Goal: Transaction & Acquisition: Purchase product/service

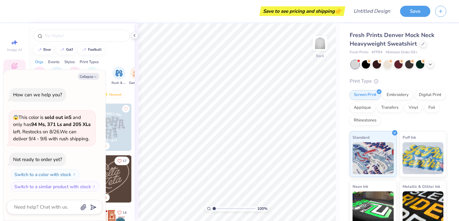
click at [119, 45] on div "bear golf football" at bounding box center [82, 50] width 106 height 10
click at [92, 76] on button "Collapse" at bounding box center [88, 76] width 21 height 7
type textarea "x"
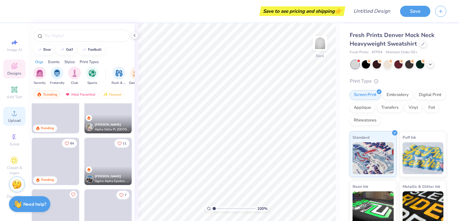
click at [11, 114] on icon at bounding box center [15, 113] width 8 height 8
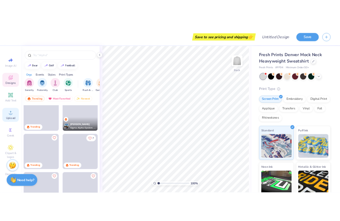
scroll to position [379, 0]
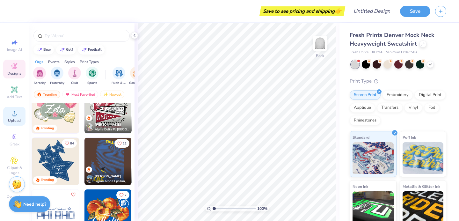
click at [15, 114] on circle at bounding box center [14, 115] width 4 height 4
click at [12, 111] on icon at bounding box center [15, 113] width 8 height 8
click at [14, 120] on span "Upload" at bounding box center [14, 120] width 13 height 5
click at [14, 89] on icon at bounding box center [14, 89] width 5 height 5
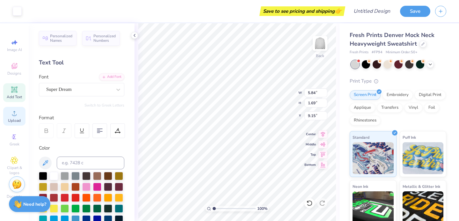
click at [13, 114] on circle at bounding box center [14, 115] width 4 height 4
click at [16, 115] on circle at bounding box center [14, 115] width 4 height 4
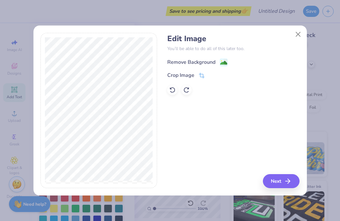
click at [192, 61] on div "Remove Background" at bounding box center [191, 62] width 48 height 8
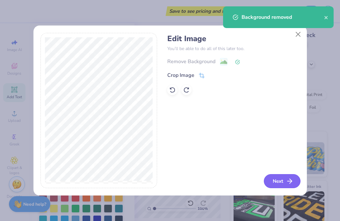
click at [278, 180] on button "Next" at bounding box center [282, 181] width 37 height 14
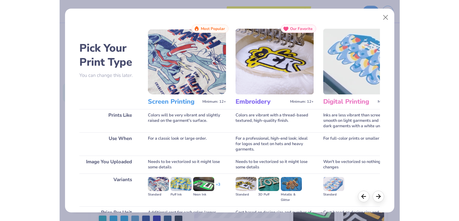
scroll to position [65, 0]
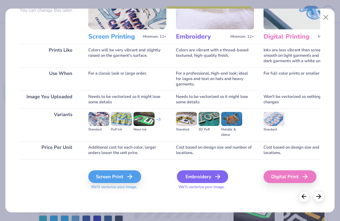
click at [215, 178] on icon at bounding box center [218, 177] width 8 height 8
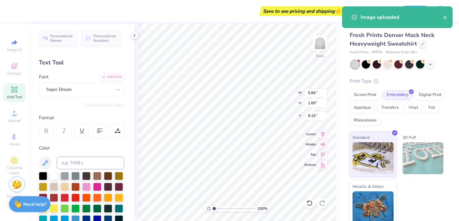
type input "12.00"
type input "10.33"
type input "4.84"
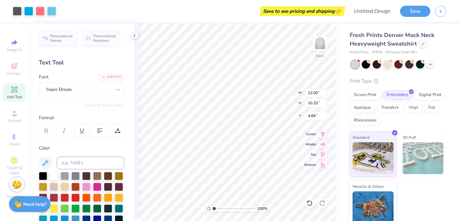
type input "6.25"
type input "5.38"
type input "9.78"
type input "5.84"
type input "1.69"
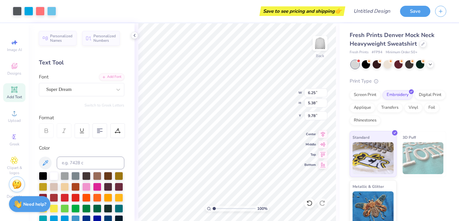
type input "9.15"
type input "5.36"
type input "1.24"
type input "0.50"
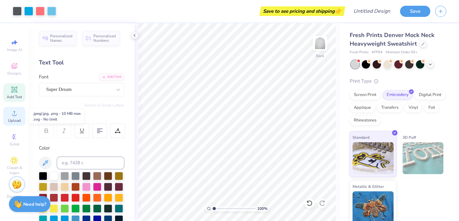
click at [16, 109] on icon at bounding box center [15, 113] width 8 height 8
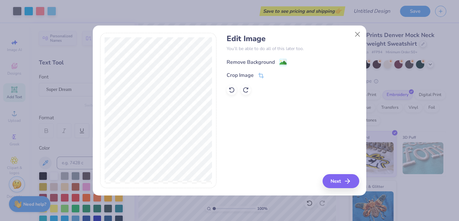
click at [252, 59] on div "Remove Background" at bounding box center [251, 62] width 48 height 8
click at [343, 181] on button "Next" at bounding box center [341, 181] width 37 height 14
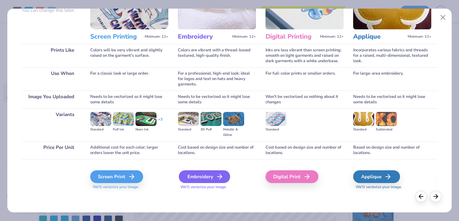
click at [194, 174] on div "Embroidery" at bounding box center [204, 176] width 51 height 13
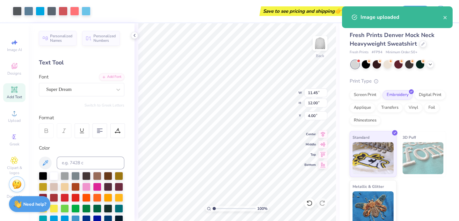
type input "2.38"
type input "0.51"
type input "2.49"
click at [273, 90] on div "100 % Back W 2.38 2.38 " H 0.51 0.51 " Y 2.49 2.49 " Center Middle Top Bottom" at bounding box center [236, 122] width 205 height 198
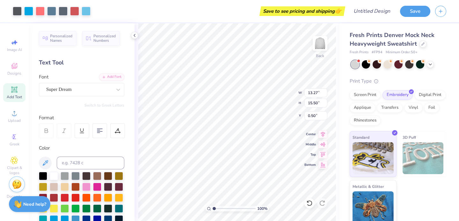
type input "8.76"
type input "10.23"
type input "5.77"
type input "0.97"
type input "2.57"
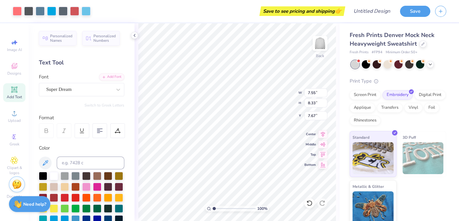
type input "7.68"
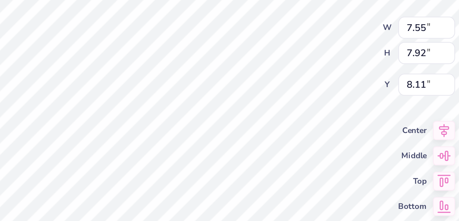
type input "10.44"
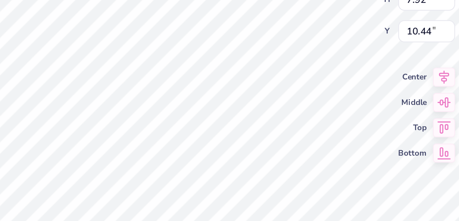
type input "4.05"
type input "4.24"
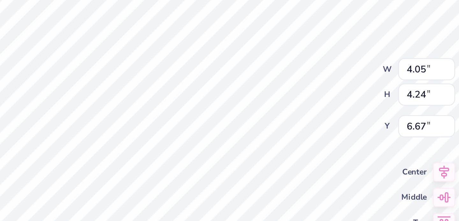
type input "3.00"
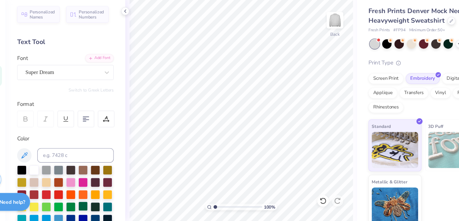
scroll to position [10, 0]
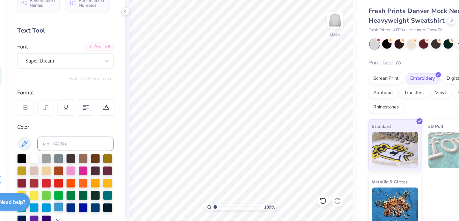
click at [74, 209] on div at bounding box center [75, 208] width 8 height 8
click at [53, 166] on div at bounding box center [54, 165] width 8 height 8
click at [67, 165] on div at bounding box center [65, 165] width 8 height 8
click at [386, 63] on div at bounding box center [387, 64] width 8 height 8
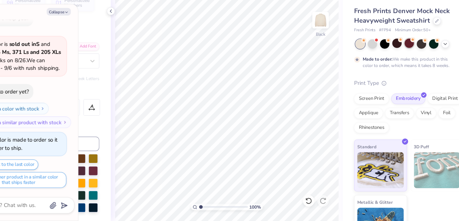
scroll to position [0, 0]
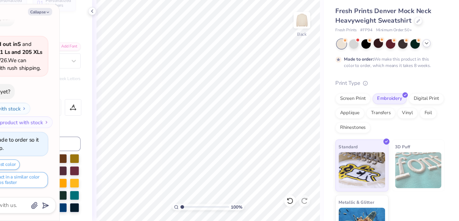
click at [430, 65] on icon at bounding box center [430, 63] width 5 height 5
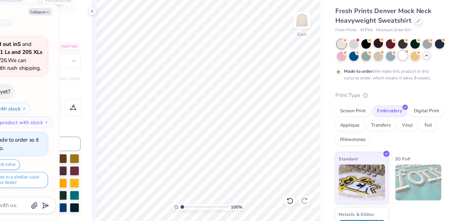
click at [408, 74] on div at bounding box center [409, 74] width 8 height 8
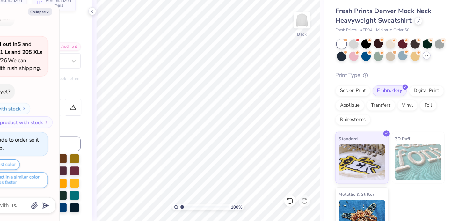
scroll to position [127, 0]
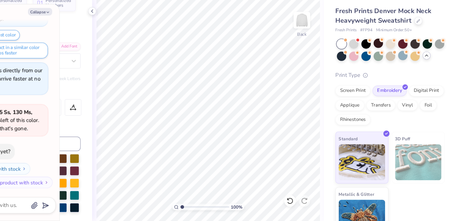
click at [429, 75] on polyline at bounding box center [430, 74] width 3 height 1
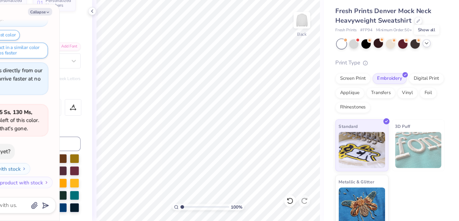
click at [429, 64] on icon at bounding box center [430, 63] width 5 height 5
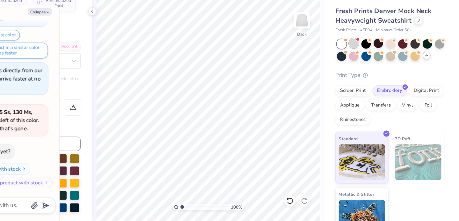
click at [367, 63] on div at bounding box center [366, 64] width 8 height 8
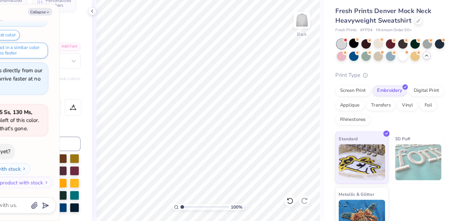
scroll to position [217, 0]
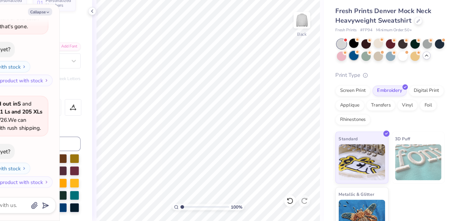
click at [369, 76] on div at bounding box center [366, 74] width 8 height 8
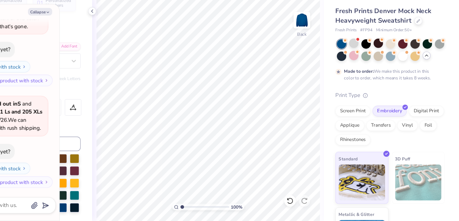
scroll to position [270, 0]
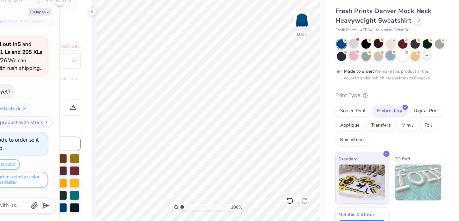
click at [398, 74] on div at bounding box center [398, 74] width 8 height 8
click at [412, 74] on div at bounding box center [409, 74] width 8 height 8
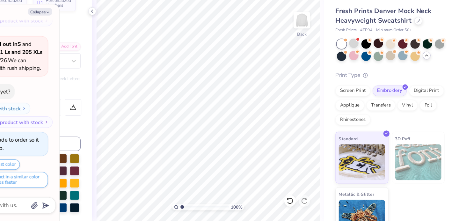
scroll to position [384, 0]
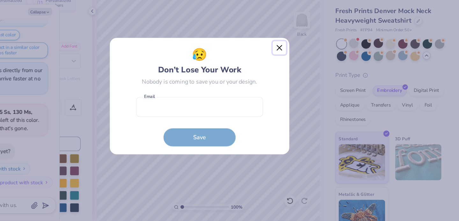
click at [300, 68] on button "Close" at bounding box center [300, 68] width 12 height 12
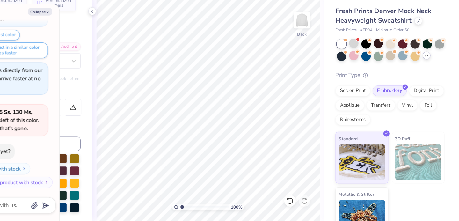
scroll to position [0, 0]
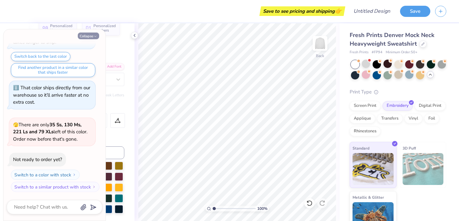
click at [91, 36] on button "Collapse" at bounding box center [88, 36] width 21 height 7
type textarea "x"
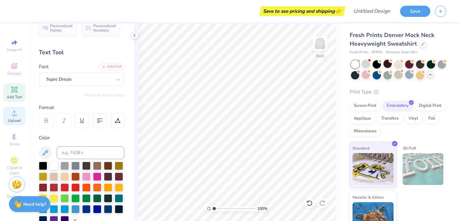
click at [12, 115] on icon at bounding box center [14, 113] width 4 height 4
click at [14, 117] on circle at bounding box center [14, 115] width 4 height 4
click at [12, 119] on span "Upload" at bounding box center [14, 120] width 13 height 5
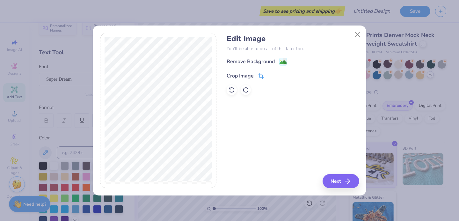
click at [252, 74] on div "Crop Image" at bounding box center [240, 76] width 27 height 8
click at [350, 180] on div "Edit Image You’ll be able to do all of this later too. Remove Background Crop I…" at bounding box center [293, 110] width 132 height 155
click at [272, 76] on icon at bounding box center [272, 75] width 4 height 4
click at [340, 181] on button "Next" at bounding box center [341, 181] width 37 height 14
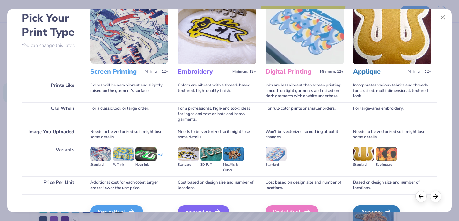
scroll to position [65, 0]
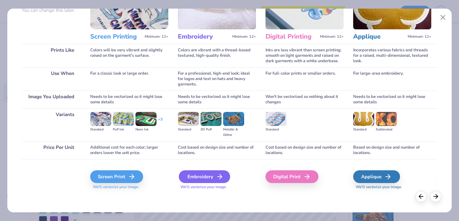
click at [200, 177] on div "Embroidery" at bounding box center [204, 176] width 51 height 13
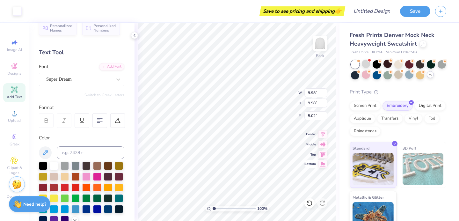
type input "9.98"
type input "3.00"
type input "2.93"
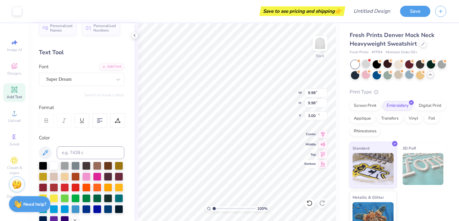
type input "10.05"
click at [310, 201] on icon at bounding box center [309, 203] width 6 height 6
type input "10.05"
click at [310, 201] on icon at bounding box center [309, 203] width 6 height 6
type input "9.98"
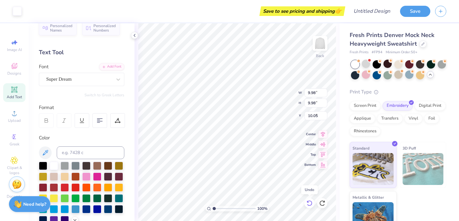
type input "9.98"
click at [309, 201] on icon at bounding box center [309, 203] width 6 height 6
type input "5.02"
type input "11.49"
type input "10.68"
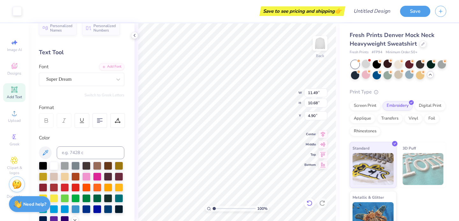
type input "4.90"
click at [336, 51] on div "100 % Back W 11.49 11.49 " H 10.68 10.68 " Y 4.90 4.90 " Center Middle Top Bott…" at bounding box center [236, 122] width 205 height 198
type input "6.50"
type input "8.49"
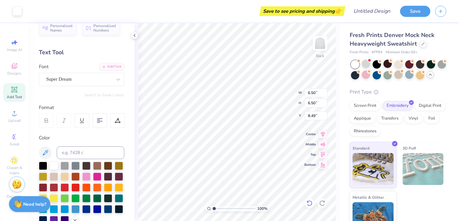
click at [309, 202] on icon at bounding box center [309, 203] width 6 height 6
type input "9.98"
type input "5.02"
type input "3.00"
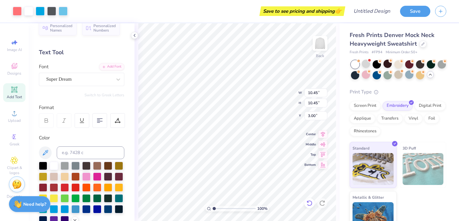
type input "3.42"
type input "10.03"
type input "3.00"
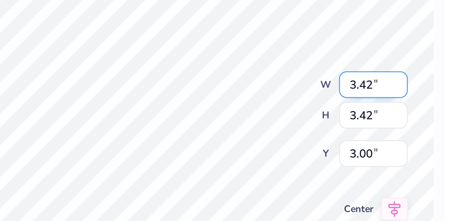
click at [311, 92] on input "3.42" at bounding box center [315, 92] width 23 height 9
click at [325, 91] on input "3.43" at bounding box center [315, 92] width 23 height 9
drag, startPoint x: 315, startPoint y: 93, endPoint x: 312, endPoint y: 93, distance: 3.8
click at [312, 93] on input "3.43" at bounding box center [315, 92] width 23 height 9
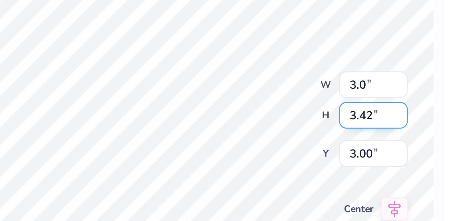
click at [315, 105] on input "3.42" at bounding box center [315, 102] width 23 height 9
type input "3.00"
type input "3.21"
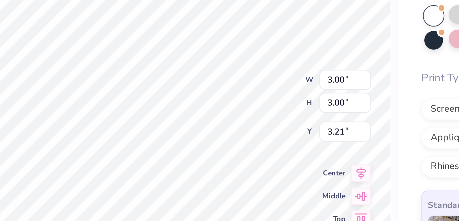
type input "4.59"
type input "1.61"
type input "5.35"
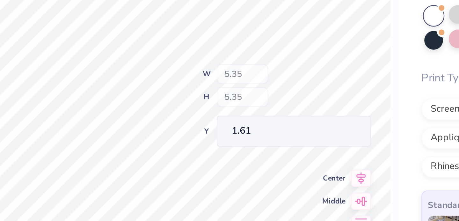
click at [281, 99] on div "100 % Back W 5.35 H 5.35 Y 1.61 Center Middle Top Bottom" at bounding box center [236, 122] width 205 height 198
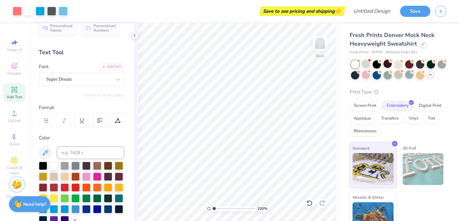
click at [29, 176] on div "Personalized Names Personalized Numbers Text Tool Add Font Font Super Dream Swi…" at bounding box center [82, 122] width 106 height 198
click at [18, 184] on img at bounding box center [17, 183] width 10 height 10
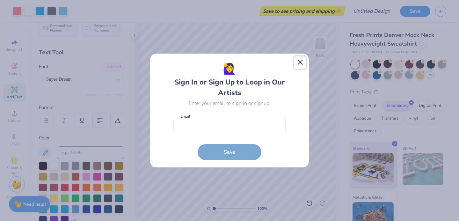
click at [304, 63] on button "Close" at bounding box center [300, 62] width 12 height 12
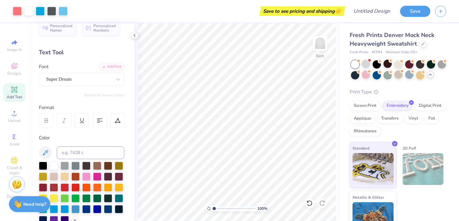
scroll to position [0, 0]
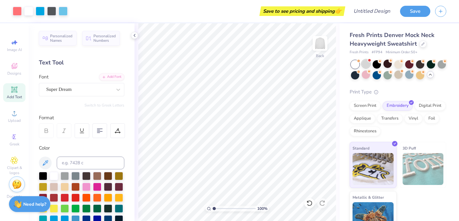
click at [363, 64] on div at bounding box center [366, 64] width 8 height 8
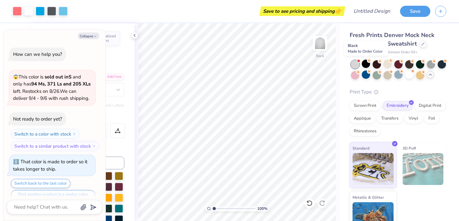
scroll to position [474, 0]
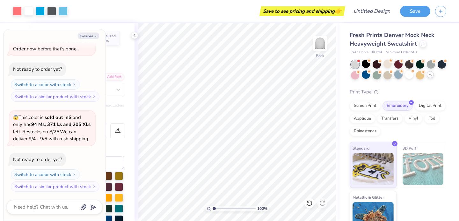
click at [398, 75] on div at bounding box center [398, 74] width 8 height 8
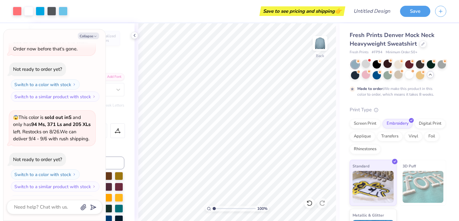
scroll to position [527, 0]
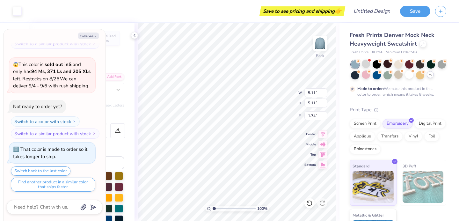
type textarea "x"
type input "1.66"
click at [310, 203] on icon at bounding box center [309, 203] width 6 height 6
type textarea "x"
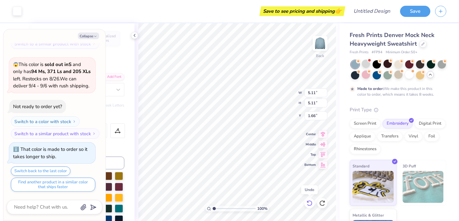
type input "1.74"
click at [311, 205] on icon at bounding box center [309, 203] width 5 height 6
click at [322, 200] on icon at bounding box center [321, 203] width 5 height 6
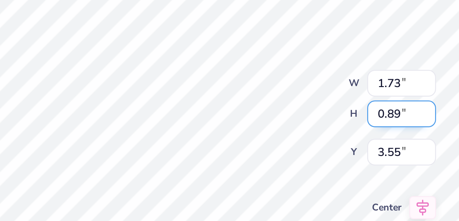
click at [276, 96] on div "100 % Back W 1.73 1.73 " H 0.89 0.89 " Y 3.55 3.55 " Center Middle Top Bottom" at bounding box center [236, 122] width 205 height 198
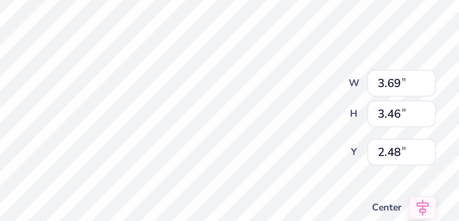
type textarea "x"
type input "4.85"
type input "4.55"
type textarea "x"
type input "5.45"
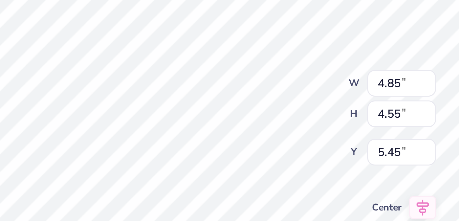
type textarea "x"
type input "6.75"
type input "6.35"
type input "3.65"
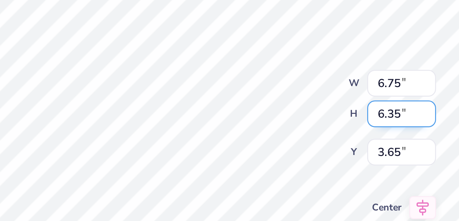
click at [274, 99] on div "100 % Back W 6.75 6.75 " H 6.35 6.35 " Y 3.65 3.65 " Center Middle Top Bottom" at bounding box center [236, 122] width 205 height 198
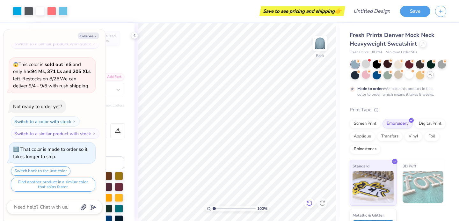
click at [308, 201] on icon at bounding box center [309, 203] width 6 height 6
type textarea "x"
type input "3.00"
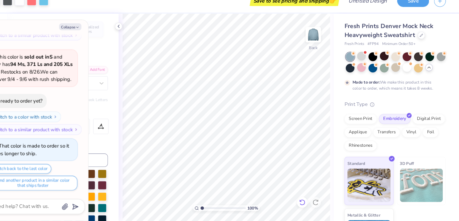
scroll to position [0, 0]
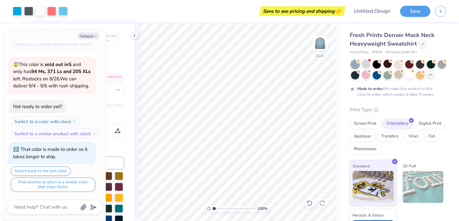
click at [308, 204] on icon at bounding box center [309, 203] width 6 height 6
type textarea "x"
type input "1.15"
type textarea "x"
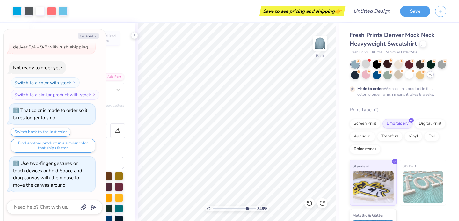
drag, startPoint x: 213, startPoint y: 206, endPoint x: 246, endPoint y: 207, distance: 33.8
type input "8.55"
click at [246, 207] on input "range" at bounding box center [234, 209] width 43 height 6
type textarea "x"
type input "0.36"
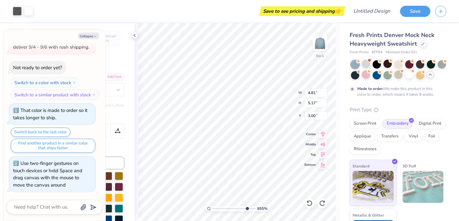
type input "0.38"
type input "8.95"
type textarea "x"
type input "8.94"
type textarea "x"
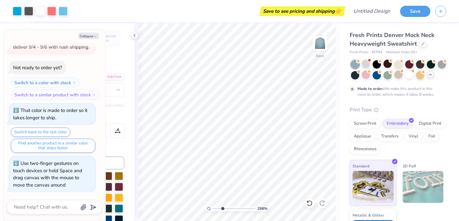
click at [222, 210] on input "range" at bounding box center [234, 209] width 43 height 6
click at [229, 208] on input "range" at bounding box center [234, 209] width 43 height 6
click at [221, 206] on input "range" at bounding box center [234, 209] width 43 height 6
click at [220, 206] on input "range" at bounding box center [234, 209] width 43 height 6
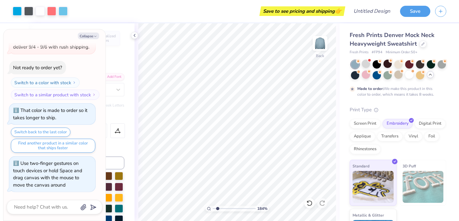
click at [217, 206] on input "range" at bounding box center [234, 209] width 43 height 6
drag, startPoint x: 218, startPoint y: 207, endPoint x: 200, endPoint y: 207, distance: 18.2
type input "1"
click at [213, 207] on input "range" at bounding box center [234, 209] width 43 height 6
click at [365, 62] on div at bounding box center [366, 64] width 8 height 8
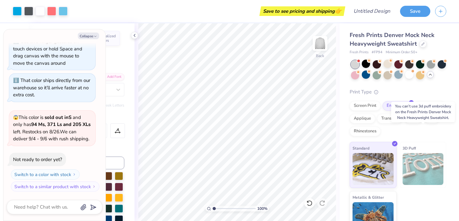
scroll to position [16, 0]
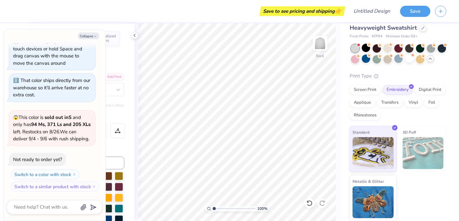
click at [120, 52] on div "Personalized Names Personalized Numbers Text Tool Add Font Font Super Dream Swi…" at bounding box center [82, 122] width 106 height 198
click at [90, 33] on button "Collapse" at bounding box center [88, 36] width 21 height 7
type textarea "x"
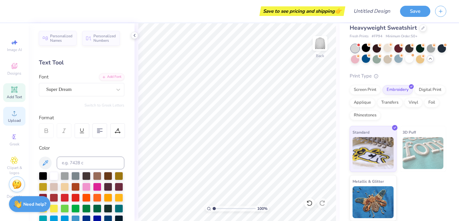
click at [13, 115] on icon at bounding box center [14, 113] width 4 height 4
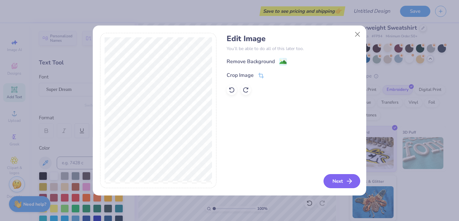
click at [342, 183] on button "Next" at bounding box center [341, 181] width 37 height 14
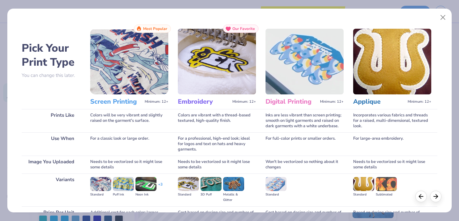
scroll to position [65, 0]
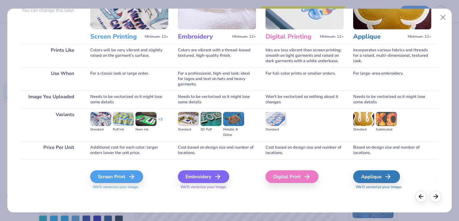
click at [214, 169] on div "Embroidery We'll vectorize your image." at bounding box center [217, 176] width 78 height 34
click at [216, 177] on icon at bounding box center [220, 177] width 8 height 8
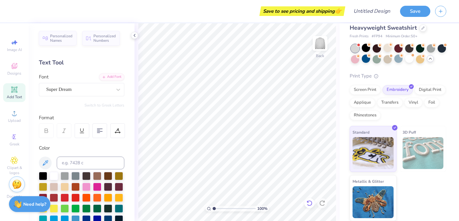
click at [310, 205] on icon at bounding box center [309, 203] width 6 height 6
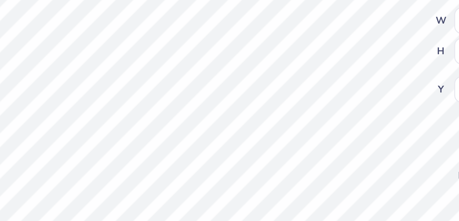
type input "10.05"
type input "1.18"
type input "10.53"
type input "11.00"
type input "1.29"
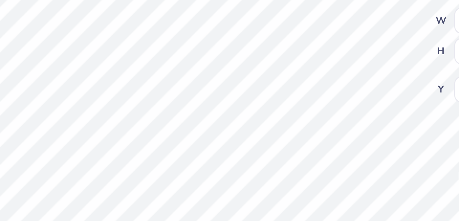
type input "10.41"
type textarea "x"
type input "0.80"
type input "0.72"
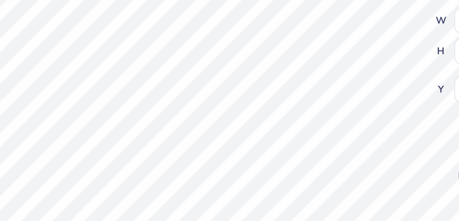
type textarea "x"
type input "11.12"
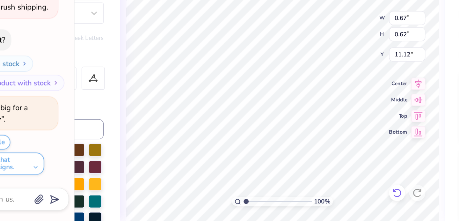
scroll to position [0, 0]
click at [310, 200] on icon at bounding box center [309, 203] width 5 height 6
click at [311, 200] on icon at bounding box center [309, 203] width 6 height 6
type textarea "x"
type input "11.05"
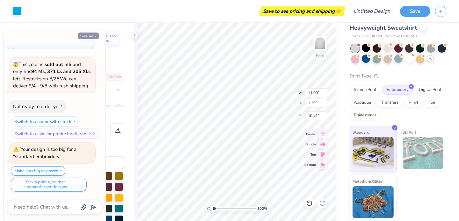
click at [96, 37] on icon "button" at bounding box center [95, 36] width 4 height 4
type textarea "x"
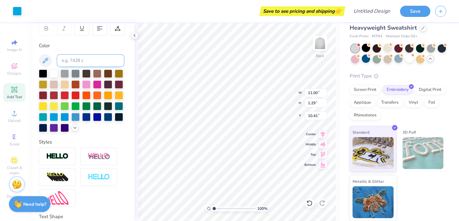
scroll to position [149, 0]
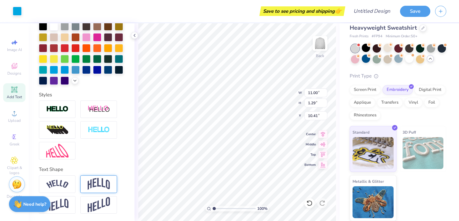
click at [96, 184] on img at bounding box center [99, 184] width 22 height 12
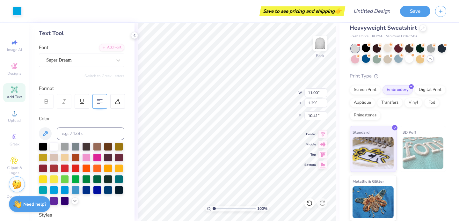
scroll to position [31, 0]
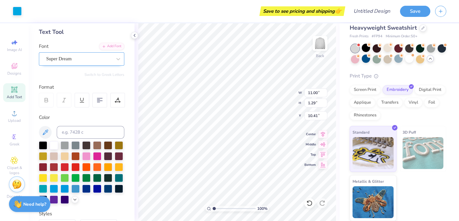
click at [89, 61] on div "Super Dream" at bounding box center [79, 59] width 67 height 10
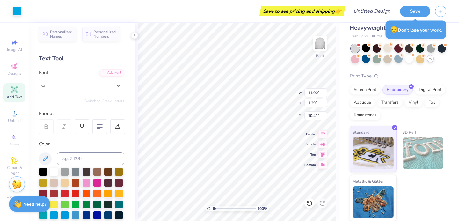
scroll to position [0, 0]
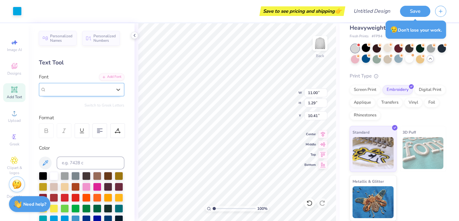
click at [81, 90] on div "Super Dream" at bounding box center [79, 89] width 66 height 7
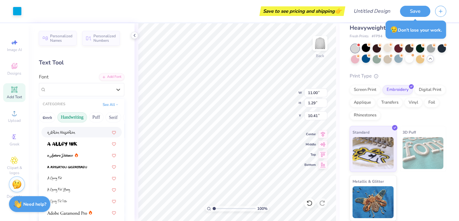
scroll to position [0, 5]
click at [79, 116] on button "Handwriting" at bounding box center [71, 117] width 30 height 10
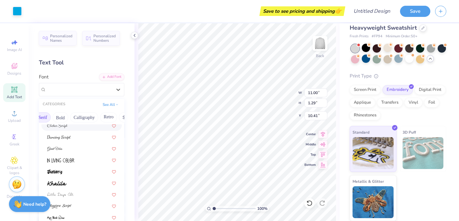
scroll to position [0, 75]
click at [108, 101] on button "See All" at bounding box center [111, 104] width 20 height 6
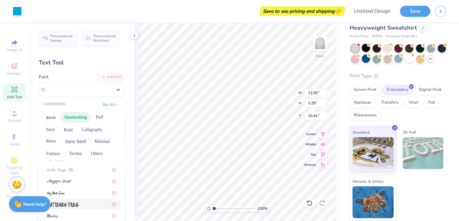
scroll to position [145, 0]
click at [88, 199] on div at bounding box center [81, 203] width 80 height 11
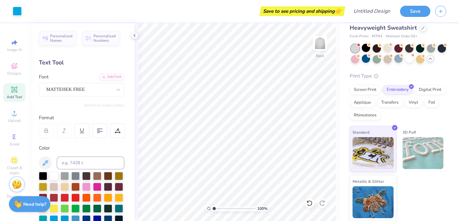
click at [46, 129] on icon at bounding box center [46, 131] width 6 height 6
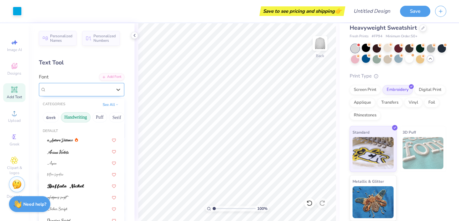
click at [88, 90] on div "MATTEHEK FREE" at bounding box center [79, 89] width 67 height 10
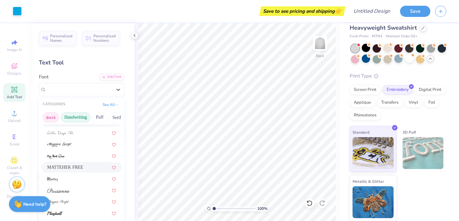
click at [51, 113] on button "Greek" at bounding box center [51, 117] width 16 height 10
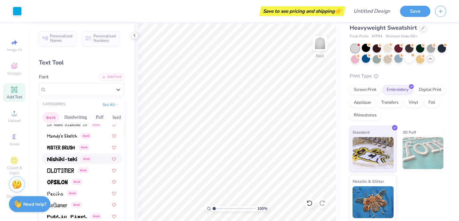
scroll to position [315, 0]
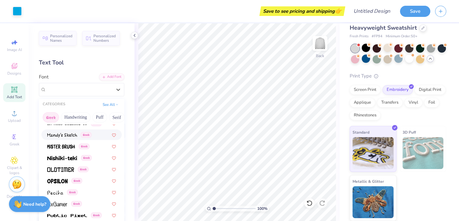
click at [68, 131] on div "Greek" at bounding box center [81, 134] width 80 height 11
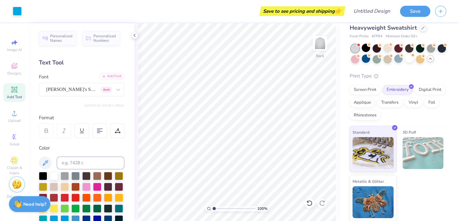
click at [115, 78] on div "Add Font" at bounding box center [111, 76] width 25 height 7
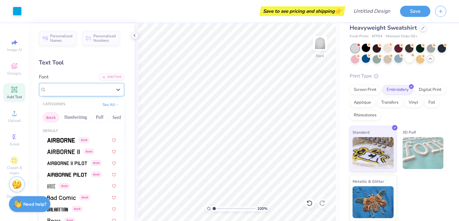
click at [88, 84] on div "[PERSON_NAME]'s Sketch Greek" at bounding box center [79, 89] width 67 height 10
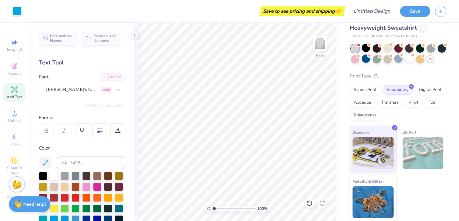
click at [112, 60] on div "Text Tool" at bounding box center [81, 62] width 85 height 9
click at [52, 57] on div "Personalized Names Personalized Numbers Text Tool Add Font Font Mandy's Sketch …" at bounding box center [82, 122] width 106 height 198
click at [55, 59] on div "Text Tool" at bounding box center [81, 62] width 85 height 9
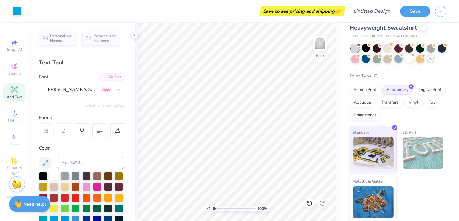
click at [7, 92] on div "Add Text" at bounding box center [14, 92] width 22 height 19
type textarea "X"
type textarea "Kds Tooth Team"
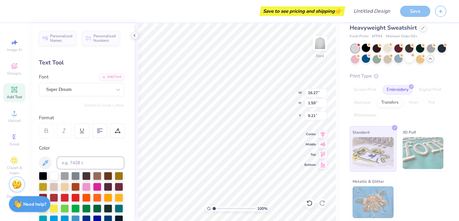
type textarea "Kids Tooth Team"
type input "10.42"
type input "3.00"
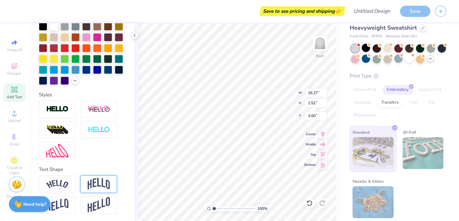
click at [94, 186] on img at bounding box center [99, 184] width 22 height 12
type input "4.77"
type input "2.45"
type input "0.49"
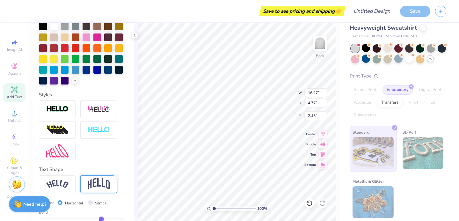
type input "0.48"
type input "0.47"
type input "0.44"
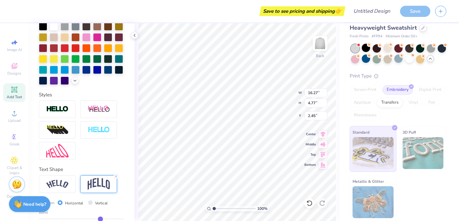
type input "0.44"
type input "0.43"
type input "0.41"
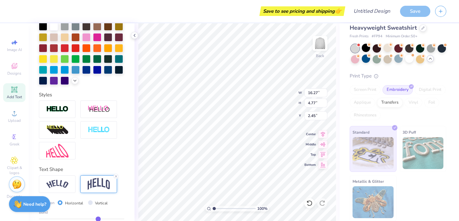
type input "0.4"
type input "0.40"
type input "0.38"
type input "0.36"
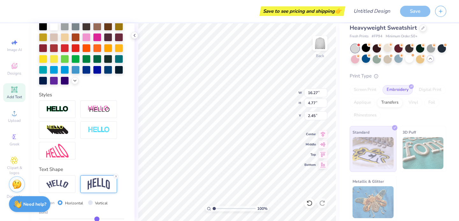
type input "0.36"
type input "0.35"
type input "0.33"
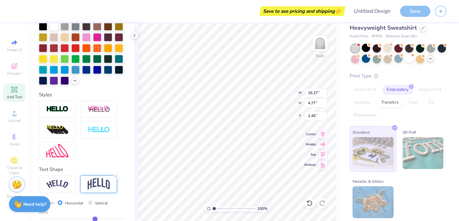
type input "0.32"
type input "0.31"
type input "0.29"
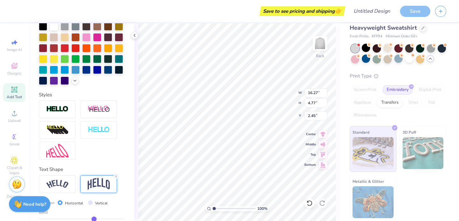
type input "0.29"
type input "0.28"
type input "0.27"
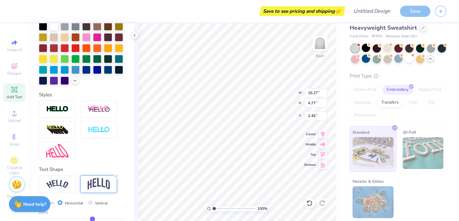
type input "0.26"
type input "0.24"
type input "0.23"
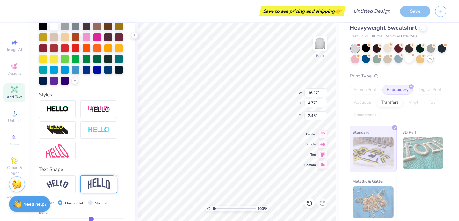
type input "0.23"
type input "0.22"
type input "0.21"
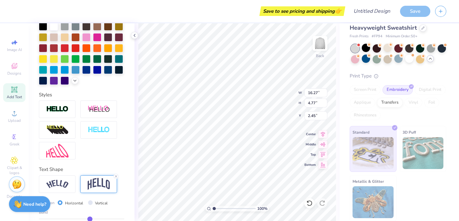
type input "0.19"
type input "0.17"
type input "0.16"
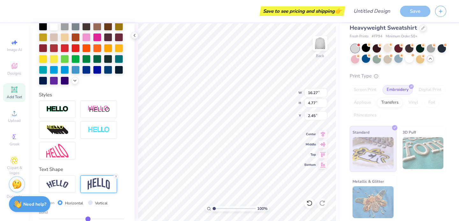
type input "0.16"
type input "0.15"
type input "0.14"
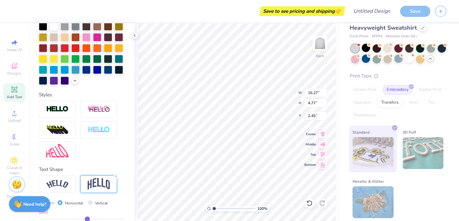
type input "0.13"
type input "0.12"
type input "0.11"
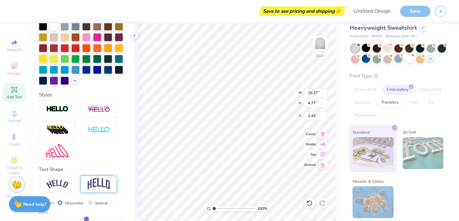
type input "0.11"
type input "0.1"
type input "0.10"
type input "0.09"
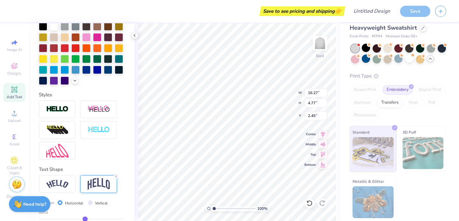
type input "0.08"
type input "0.07"
drag, startPoint x: 101, startPoint y: 217, endPoint x: 84, endPoint y: 217, distance: 16.9
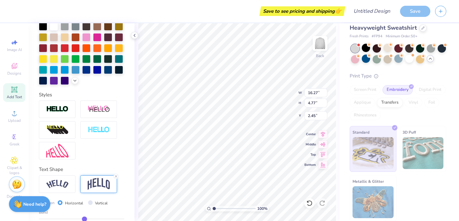
click at [84, 218] on input "range" at bounding box center [81, 218] width 85 height 1
type input "0"
type input "0.02"
type input "1.94"
type input "3.86"
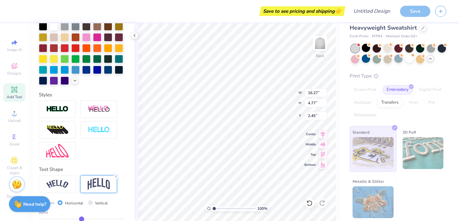
type input "0.00"
type input "0"
click at [81, 218] on input "range" at bounding box center [81, 218] width 85 height 1
type input "1.52"
type input "4.07"
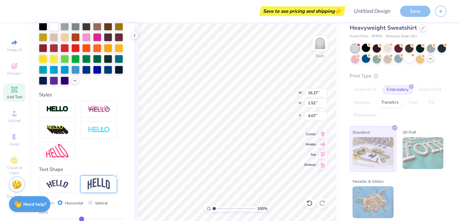
type input "0.01"
type input "0.02"
type input "0.03"
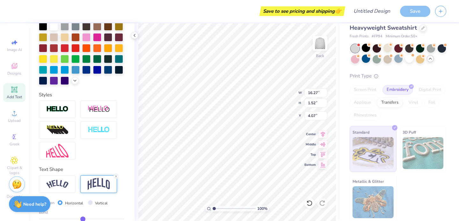
type input "0.03"
type input "0.04"
click at [83, 218] on input "range" at bounding box center [81, 218] width 85 height 1
type input "0.11"
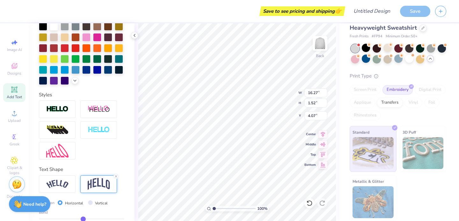
type input "0.11"
type input "1.76"
type input "3.96"
type input "0.12"
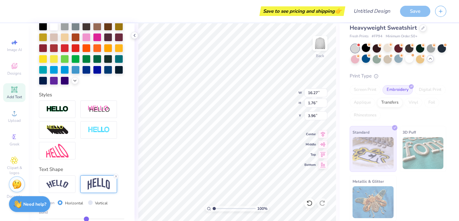
click at [86, 218] on input "range" at bounding box center [81, 218] width 85 height 1
type input "0.16"
click at [88, 218] on input "range" at bounding box center [81, 218] width 85 height 1
type input "0.16"
type input "2.25"
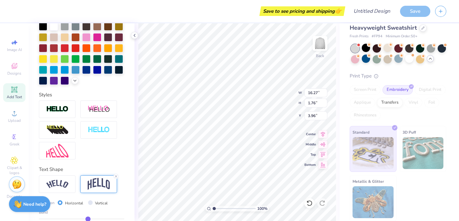
type input "3.71"
click at [90, 218] on input "range" at bounding box center [81, 218] width 85 height 1
click at [91, 218] on input "range" at bounding box center [81, 218] width 85 height 1
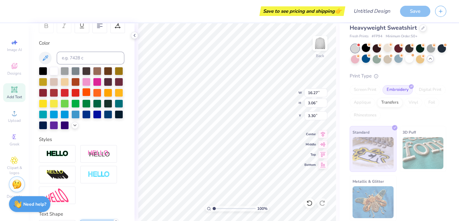
scroll to position [104, 0]
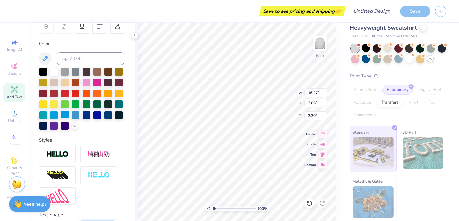
click at [64, 116] on div at bounding box center [65, 114] width 8 height 8
click at [57, 114] on div at bounding box center [54, 114] width 8 height 8
click at [54, 114] on div at bounding box center [54, 114] width 8 height 8
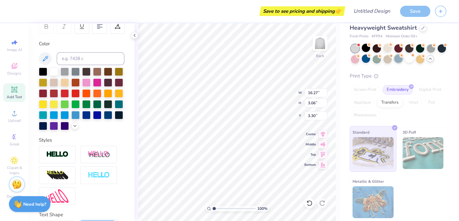
click at [401, 57] on div at bounding box center [398, 58] width 8 height 8
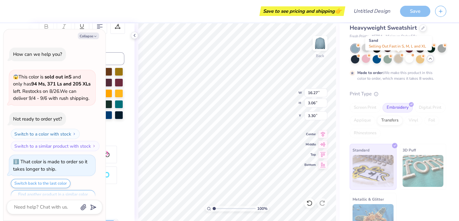
scroll to position [794, 0]
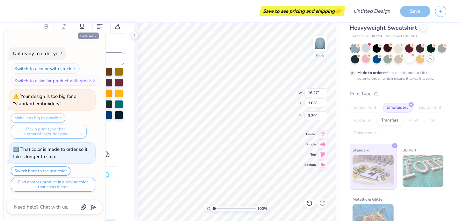
click at [90, 35] on button "Collapse" at bounding box center [88, 36] width 21 height 7
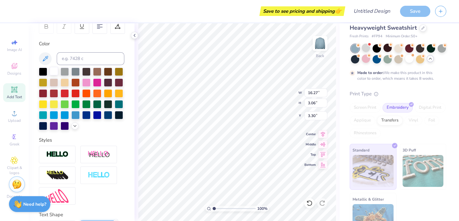
click at [53, 73] on div at bounding box center [54, 71] width 8 height 8
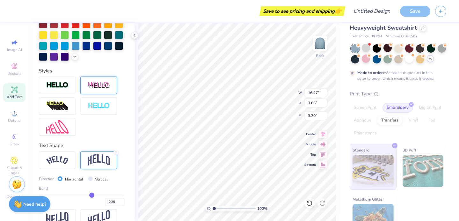
scroll to position [187, 0]
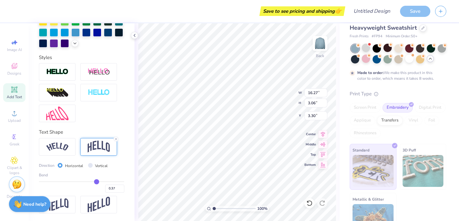
click at [96, 181] on input "range" at bounding box center [81, 181] width 85 height 1
click at [122, 128] on div "Text Shape" at bounding box center [81, 131] width 85 height 7
click at [11, 112] on icon at bounding box center [15, 113] width 8 height 8
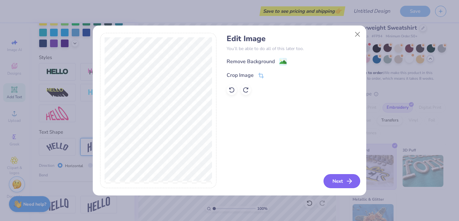
click at [343, 179] on button "Next" at bounding box center [341, 181] width 37 height 14
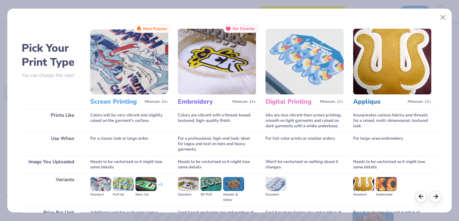
scroll to position [65, 0]
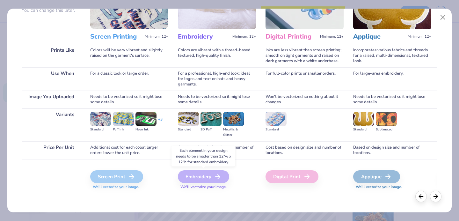
click at [211, 176] on div "Embroidery" at bounding box center [203, 176] width 51 height 13
click at [212, 177] on div "Embroidery" at bounding box center [203, 176] width 51 height 13
click at [222, 177] on div "Embroidery" at bounding box center [203, 176] width 51 height 13
click at [220, 33] on h3 "Embroidery" at bounding box center [204, 37] width 52 height 8
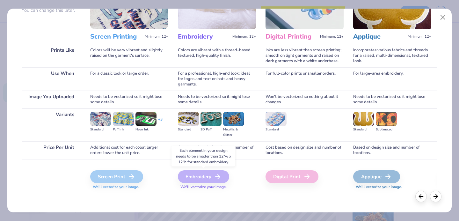
click at [214, 177] on icon at bounding box center [218, 177] width 8 height 8
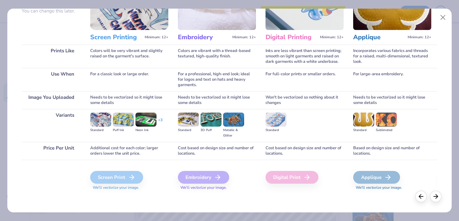
scroll to position [0, 0]
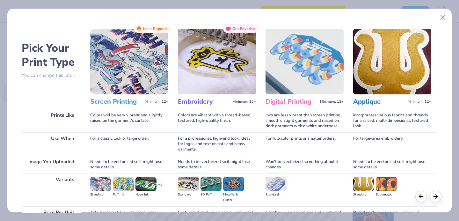
click at [222, 50] on img at bounding box center [217, 62] width 78 height 66
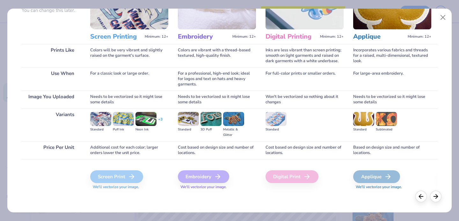
click at [215, 175] on icon at bounding box center [218, 177] width 8 height 8
click at [127, 170] on div "Screen Print We'll vectorize your image." at bounding box center [129, 176] width 78 height 34
click at [132, 177] on icon at bounding box center [132, 177] width 8 height 8
click at [132, 176] on icon at bounding box center [132, 177] width 8 height 8
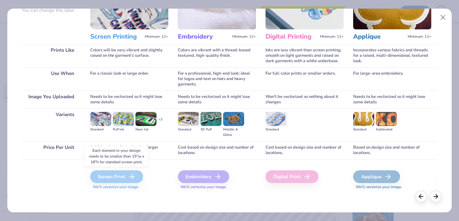
click at [132, 176] on icon at bounding box center [132, 177] width 8 height 8
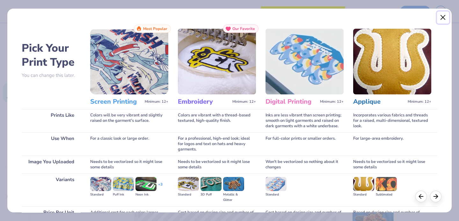
click at [440, 18] on button "Close" at bounding box center [443, 17] width 12 height 12
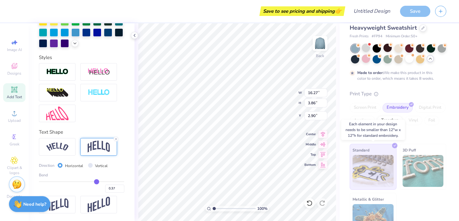
click at [377, 178] on img at bounding box center [372, 171] width 41 height 32
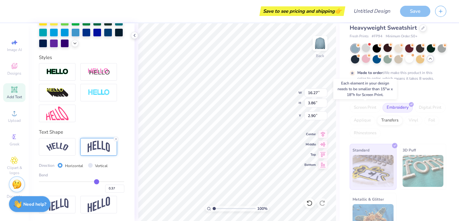
click at [365, 105] on div "Screen Print" at bounding box center [365, 108] width 31 height 10
click at [386, 121] on div "Transfers" at bounding box center [389, 120] width 25 height 10
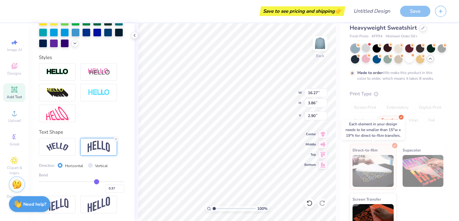
scroll to position [34, 0]
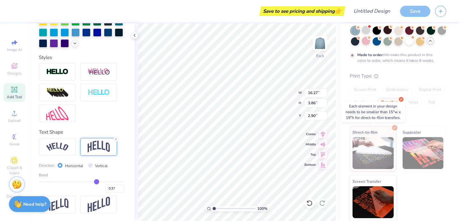
click at [377, 160] on img at bounding box center [372, 153] width 41 height 32
click at [449, 140] on div "Fresh Prints Denver Mock Neck Heavyweight Sweatshirt Fresh Prints # FP94 Minimu…" at bounding box center [398, 104] width 119 height 231
click at [369, 86] on div "Screen Print" at bounding box center [365, 90] width 31 height 10
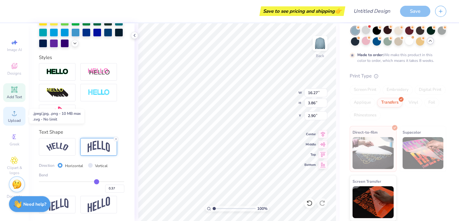
click at [12, 113] on icon at bounding box center [15, 113] width 8 height 8
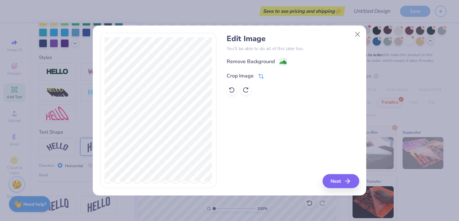
click at [256, 74] on div "Crop Image" at bounding box center [245, 76] width 37 height 8
click at [336, 179] on div "Edit Image You’ll be able to do all of this later too. Remove Background Crop I…" at bounding box center [293, 110] width 132 height 155
click at [343, 179] on div "Edit Image You’ll be able to do all of this later too. Remove Background Crop I…" at bounding box center [293, 110] width 132 height 155
click at [345, 179] on div "Edit Image You’ll be able to do all of this later too. Remove Background Crop I…" at bounding box center [293, 110] width 132 height 155
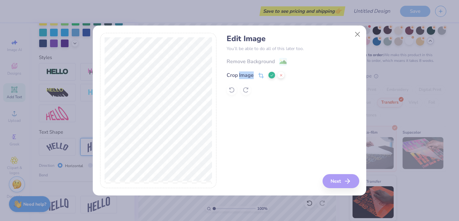
click at [345, 179] on div "Edit Image You’ll be able to do all of this later too. Remove Background Crop I…" at bounding box center [293, 110] width 132 height 155
click at [328, 128] on div "Edit Image You’ll be able to do all of this later too. Remove Background Crop I…" at bounding box center [293, 110] width 132 height 155
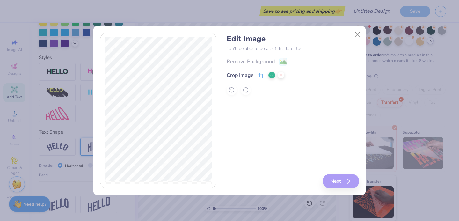
click at [268, 74] on button at bounding box center [271, 75] width 7 height 7
click at [340, 175] on button "Next" at bounding box center [341, 181] width 37 height 14
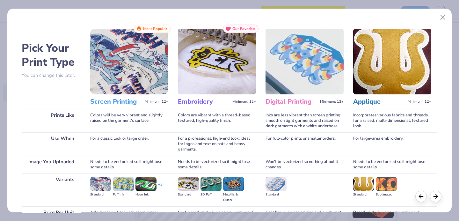
click at [208, 85] on img at bounding box center [217, 62] width 78 height 66
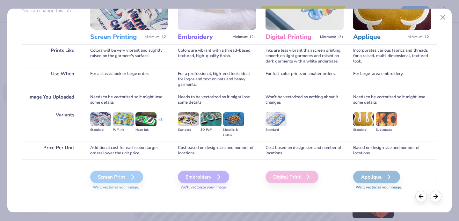
scroll to position [65, 0]
click at [205, 181] on div "Embroidery" at bounding box center [203, 176] width 51 height 13
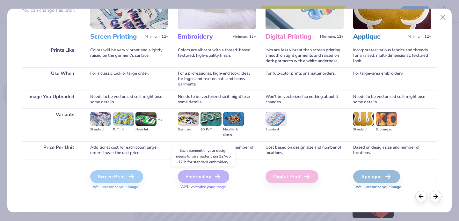
click at [205, 181] on div "Embroidery" at bounding box center [203, 176] width 51 height 13
click at [221, 1] on div "Pick Your Print Type You can change this later. Prints Like Use When Image You …" at bounding box center [229, 110] width 459 height 221
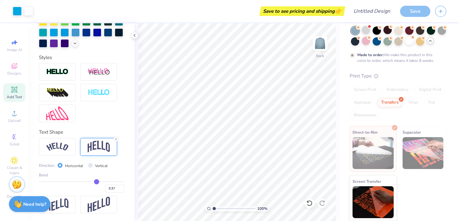
click at [364, 89] on div "Screen Print" at bounding box center [365, 90] width 31 height 10
click at [384, 107] on div "Screen Print Embroidery Digital Print Applique Transfers Vinyl Foil Rhinestones" at bounding box center [398, 102] width 97 height 35
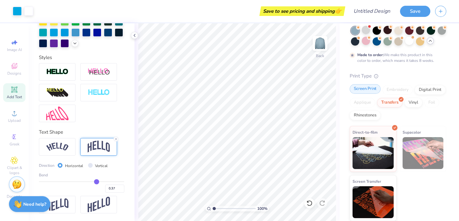
click at [370, 90] on div "Screen Print" at bounding box center [365, 89] width 31 height 10
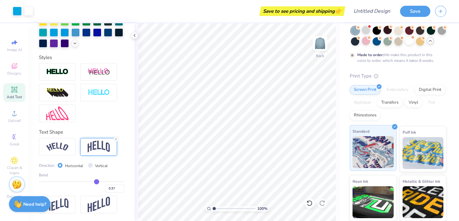
click at [375, 153] on img at bounding box center [372, 152] width 41 height 32
click at [436, 159] on img at bounding box center [422, 152] width 41 height 32
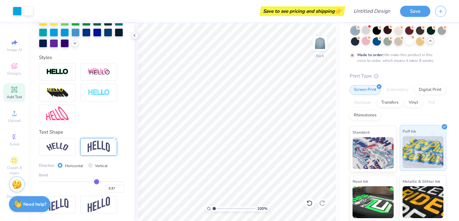
scroll to position [83, 0]
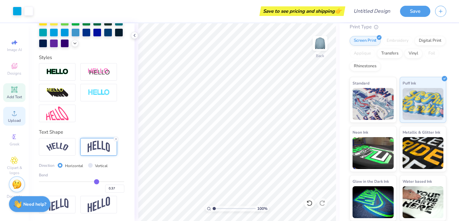
click at [11, 109] on icon at bounding box center [15, 113] width 8 height 8
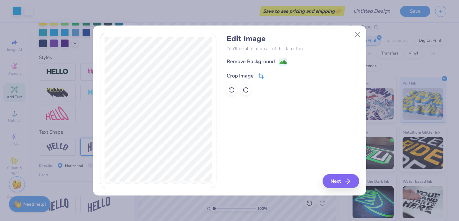
click at [250, 75] on div "Crop Image" at bounding box center [240, 76] width 27 height 8
click at [354, 181] on div "Edit Image You’ll be able to do all of this later too. Remove Background Crop I…" at bounding box center [293, 110] width 132 height 155
click at [350, 181] on div "Edit Image You’ll be able to do all of this later too. Remove Background Crop I…" at bounding box center [293, 110] width 132 height 155
click at [270, 75] on icon at bounding box center [272, 75] width 4 height 4
click at [338, 181] on button "Next" at bounding box center [341, 181] width 37 height 14
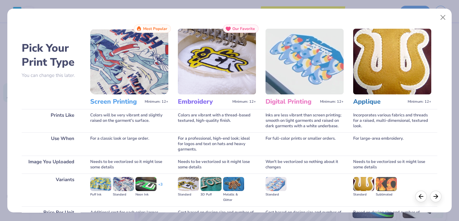
click at [139, 65] on img at bounding box center [129, 62] width 78 height 66
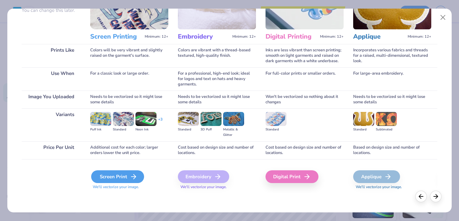
click at [134, 180] on div "Screen Print" at bounding box center [117, 176] width 53 height 13
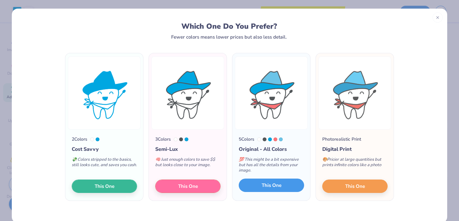
click at [277, 187] on span "This One" at bounding box center [272, 185] width 20 height 7
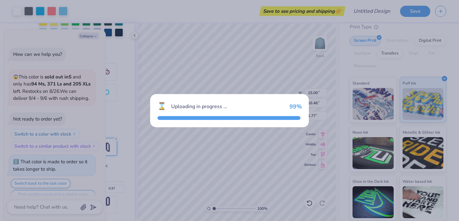
scroll to position [857, 0]
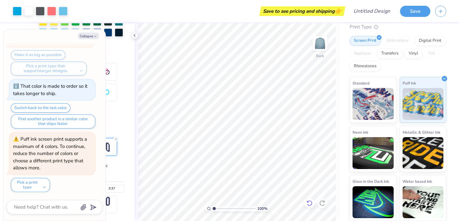
click at [312, 200] on icon at bounding box center [309, 203] width 6 height 6
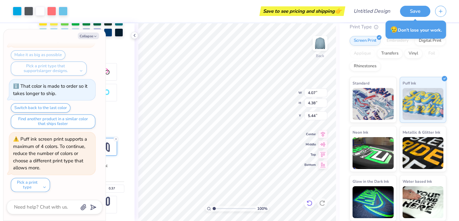
click at [310, 203] on icon at bounding box center [309, 203] width 6 height 6
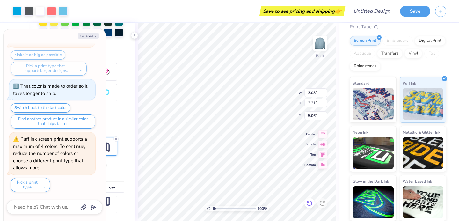
click at [310, 203] on icon at bounding box center [309, 203] width 6 height 6
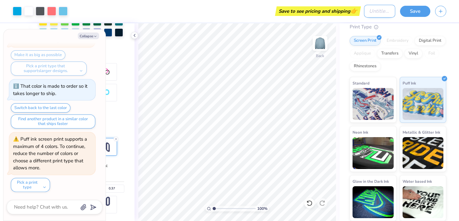
click at [387, 9] on input "Design Title" at bounding box center [379, 11] width 31 height 13
click at [413, 13] on button "Save" at bounding box center [415, 10] width 30 height 11
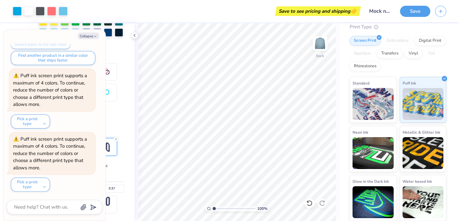
click at [336, 11] on div "Save to see pricing and shipping 👉" at bounding box center [318, 11] width 83 height 10
click at [415, 10] on button "Save" at bounding box center [415, 10] width 30 height 11
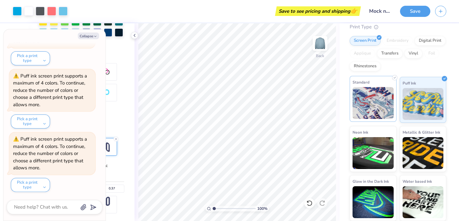
click at [359, 110] on img at bounding box center [372, 103] width 41 height 32
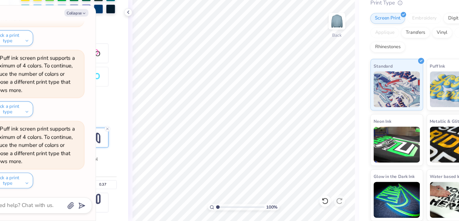
scroll to position [0, 0]
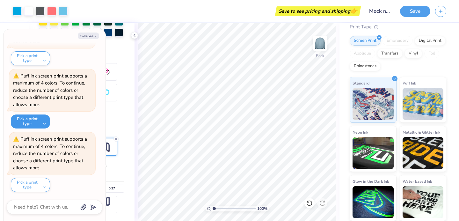
click at [42, 118] on button "Pick a print type" at bounding box center [30, 121] width 39 height 14
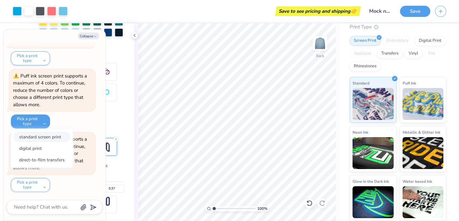
click at [44, 134] on button "standard screen print" at bounding box center [41, 137] width 57 height 11
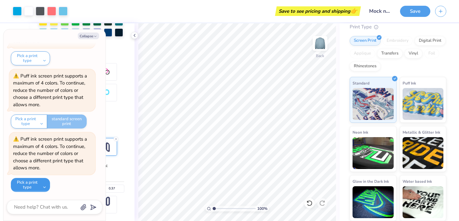
click at [37, 178] on button "Pick a print type" at bounding box center [30, 185] width 39 height 14
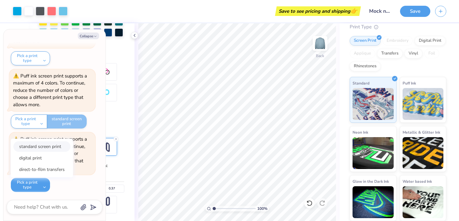
click at [46, 146] on button "standard screen print" at bounding box center [41, 146] width 57 height 11
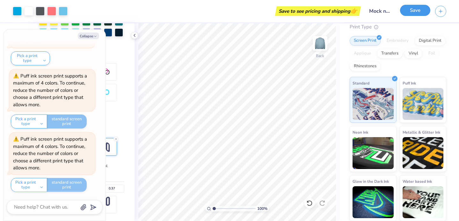
click at [412, 9] on button "Save" at bounding box center [415, 10] width 30 height 11
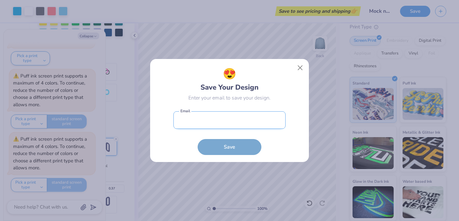
click at [256, 125] on input "email" at bounding box center [229, 120] width 112 height 18
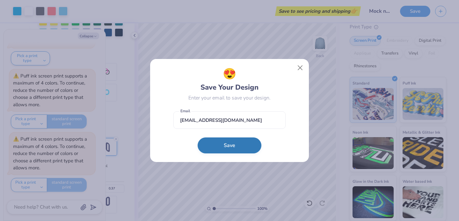
click at [238, 143] on button "Save" at bounding box center [230, 145] width 64 height 16
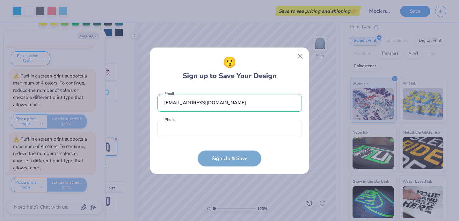
click at [224, 118] on div "[EMAIL_ADDRESS][DOMAIN_NAME] Email Phone is a required field Phone" at bounding box center [229, 114] width 144 height 53
click at [222, 128] on input "tel" at bounding box center [229, 129] width 144 height 18
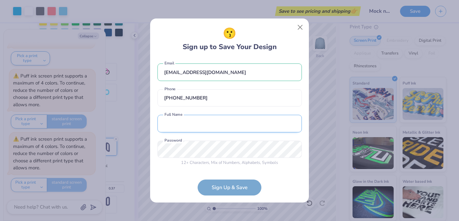
click at [226, 123] on input "text" at bounding box center [229, 124] width 144 height 18
click at [227, 186] on form "[EMAIL_ADDRESS][DOMAIN_NAME] Email [PHONE_NUMBER] Phone [PERSON_NAME] Full Name…" at bounding box center [229, 127] width 144 height 137
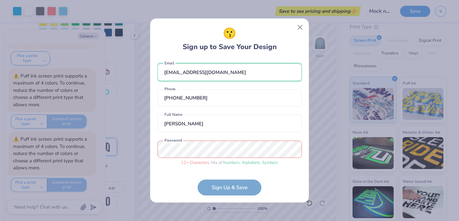
drag, startPoint x: 222, startPoint y: 71, endPoint x: 156, endPoint y: 69, distance: 66.3
click at [156, 69] on div "😗 Sign up to Save Your Design [EMAIL_ADDRESS][DOMAIN_NAME] Email [PHONE_NUMBER]…" at bounding box center [229, 110] width 159 height 184
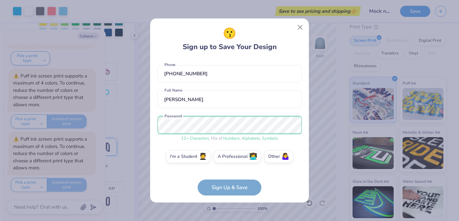
click at [140, 126] on div "😗 Sign up to Save Your Design [EMAIL_ADDRESS][DOMAIN_NAME] Email [PHONE_NUMBER]…" at bounding box center [229, 110] width 459 height 221
click at [241, 157] on label "A Professional 👩‍💻" at bounding box center [237, 155] width 47 height 13
click at [232, 182] on input "A Professional 👩‍💻" at bounding box center [230, 184] width 4 height 4
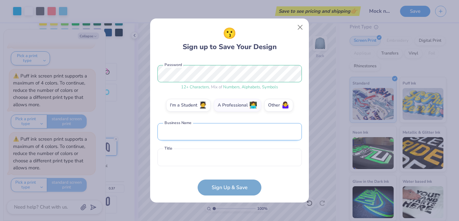
click at [213, 137] on input "text" at bounding box center [229, 132] width 144 height 18
click at [218, 162] on input "text" at bounding box center [229, 157] width 144 height 18
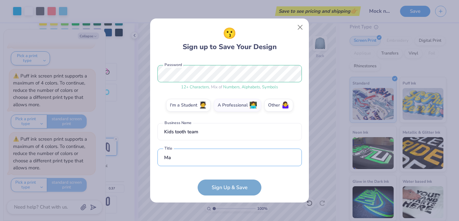
scroll to position [115, 0]
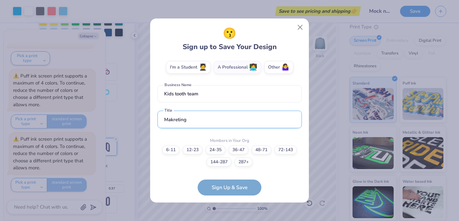
click at [177, 120] on input "Makreting" at bounding box center [229, 120] width 144 height 18
click at [243, 191] on form "[EMAIL_ADDRESS][DOMAIN_NAME] Email [PHONE_NUMBER] Phone [PERSON_NAME] Full Name…" at bounding box center [229, 127] width 144 height 137
click at [236, 187] on form "[EMAIL_ADDRESS][DOMAIN_NAME] Email [PHONE_NUMBER] Phone [PERSON_NAME] Full Name…" at bounding box center [229, 127] width 144 height 137
click at [215, 149] on label "24-35" at bounding box center [216, 148] width 20 height 9
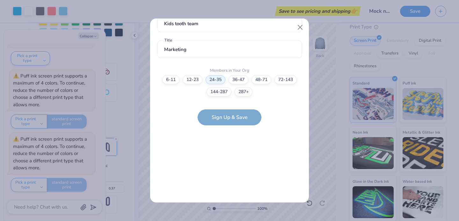
scroll to position [0, 0]
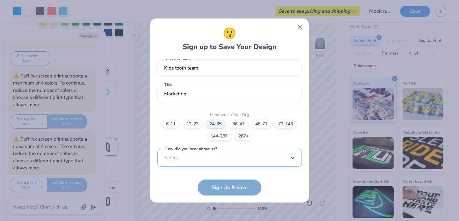
click at [220, 158] on div "option Word of Mouth focused, 8 of 15. 15 results available. Use Up and Down to…" at bounding box center [229, 207] width 144 height 116
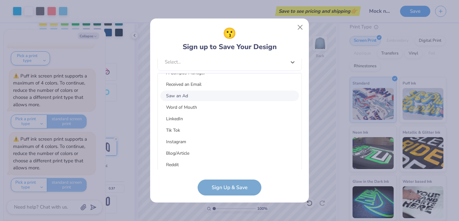
scroll to position [81, 0]
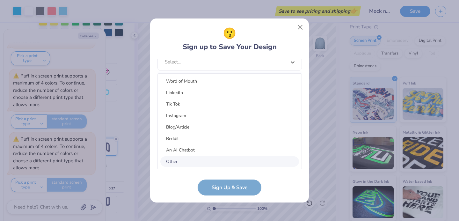
click at [220, 160] on div "Other" at bounding box center [229, 161] width 139 height 11
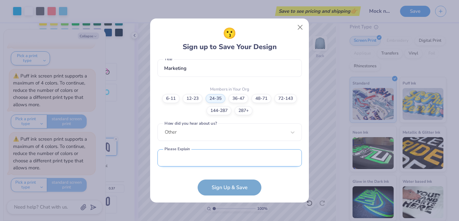
click at [214, 149] on input "text" at bounding box center [229, 158] width 144 height 18
click at [234, 184] on form "[EMAIL_ADDRESS][DOMAIN_NAME] Email [PHONE_NUMBER] Phone [PERSON_NAME] Full Name…" at bounding box center [229, 127] width 144 height 137
click at [235, 190] on form "[EMAIL_ADDRESS][DOMAIN_NAME] Email [PHONE_NUMBER] Phone [PERSON_NAME] Full Name…" at bounding box center [229, 127] width 144 height 137
click at [212, 156] on input "text" at bounding box center [229, 158] width 144 height 18
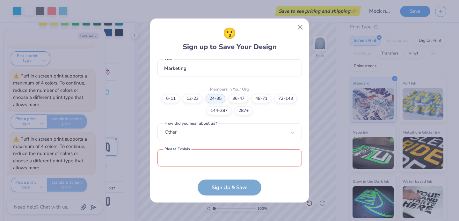
click at [204, 118] on div "[EMAIL_ADDRESS][DOMAIN_NAME] Email [PHONE_NUMBER] Phone [PERSON_NAME] Full Name…" at bounding box center [229, 114] width 144 height 111
click at [204, 134] on div "[EMAIL_ADDRESS][DOMAIN_NAME] Email [PHONE_NUMBER] Phone [PERSON_NAME] Full Name…" at bounding box center [229, 114] width 144 height 111
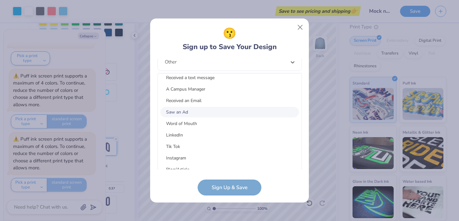
scroll to position [39, 0]
click at [211, 125] on div "Word of Mouth" at bounding box center [229, 123] width 139 height 11
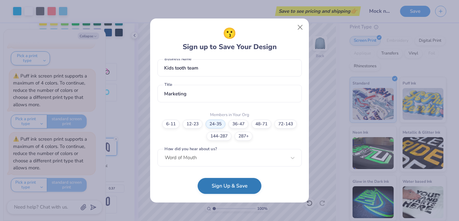
click at [230, 187] on button "Sign Up & Save" at bounding box center [230, 186] width 64 height 16
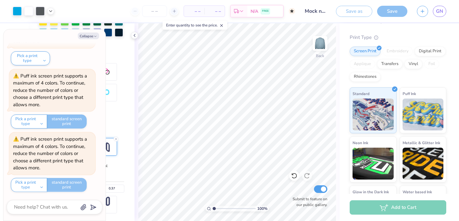
scroll to position [93, 0]
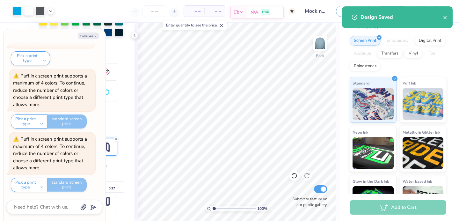
click at [253, 12] on span "N/A" at bounding box center [254, 12] width 8 height 7
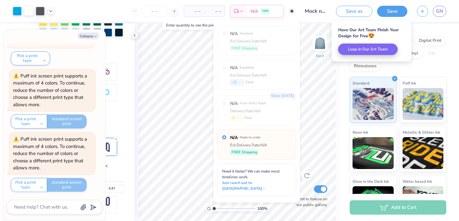
click at [213, 12] on span "– –" at bounding box center [214, 11] width 13 height 7
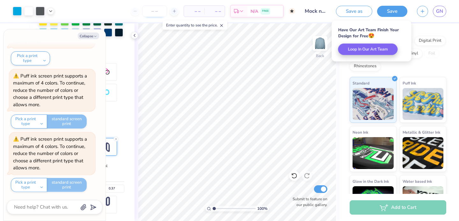
click at [153, 11] on input "number" at bounding box center [154, 10] width 25 height 11
click at [150, 10] on input "number" at bounding box center [154, 10] width 25 height 11
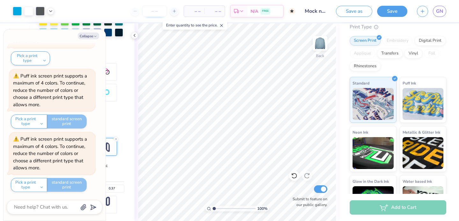
drag, startPoint x: 144, startPoint y: 10, endPoint x: 159, endPoint y: 10, distance: 15.3
click at [159, 10] on input "number" at bounding box center [154, 10] width 25 height 11
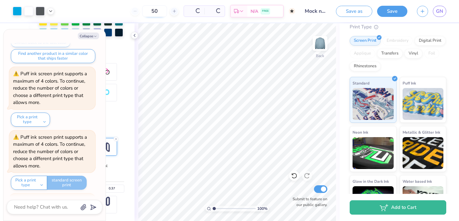
scroll to position [1044, 0]
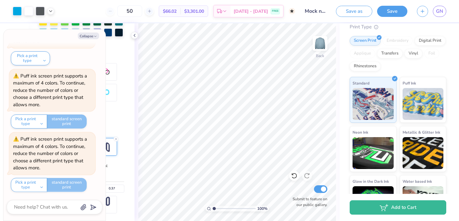
click at [140, 3] on div "50 $66.02 Per Item $3,301.00 Total Est. Delivery [DATE] - [DATE] FREE" at bounding box center [177, 11] width 236 height 22
click at [142, 10] on input "50" at bounding box center [129, 10] width 25 height 11
click at [322, 192] on input "Submit to feature on our public gallery." at bounding box center [320, 189] width 13 height 8
click at [322, 190] on input "Submit to feature on our public gallery." at bounding box center [320, 189] width 13 height 8
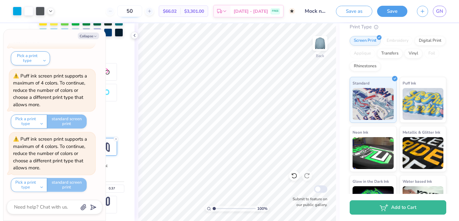
click at [142, 13] on input "50" at bounding box center [129, 10] width 25 height 11
click at [154, 13] on div at bounding box center [149, 11] width 9 height 9
click at [125, 12] on div "51 Per Item Total Est. Delivery N/A FREE" at bounding box center [177, 11] width 236 height 22
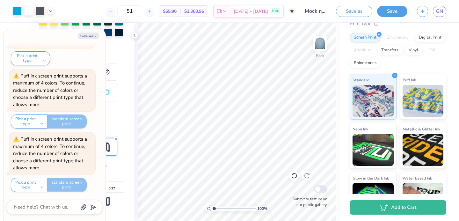
scroll to position [120, 0]
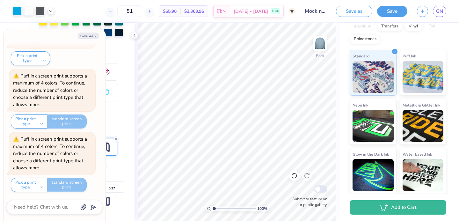
click at [426, 6] on div "GN" at bounding box center [431, 11] width 29 height 11
click at [426, 12] on button "button" at bounding box center [422, 10] width 11 height 11
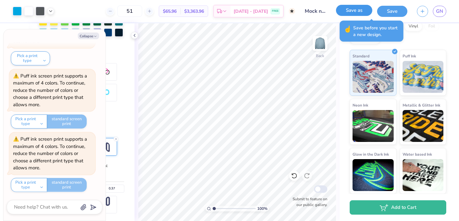
click at [361, 16] on div "Save as" at bounding box center [354, 11] width 36 height 11
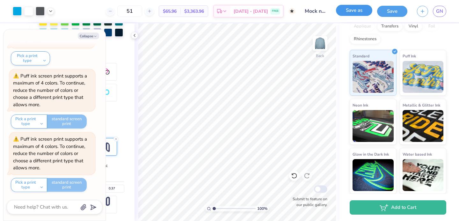
click at [358, 12] on button "Save as" at bounding box center [354, 10] width 36 height 11
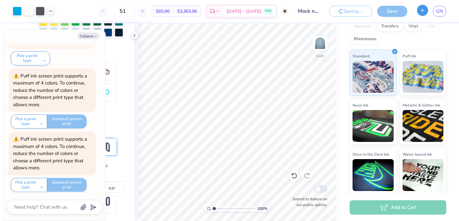
click at [421, 8] on icon "button" at bounding box center [422, 10] width 5 height 5
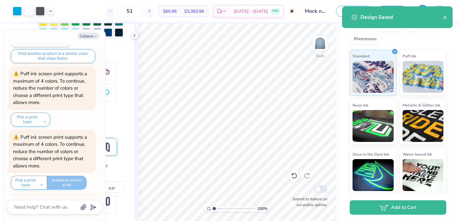
scroll to position [1044, 0]
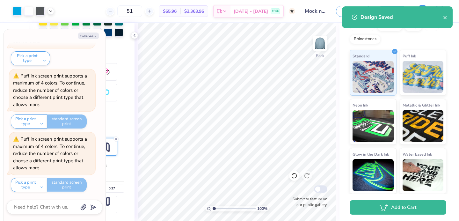
click at [421, 11] on div "Design Saved" at bounding box center [397, 19] width 113 height 29
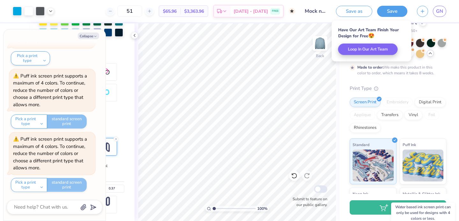
scroll to position [0, 0]
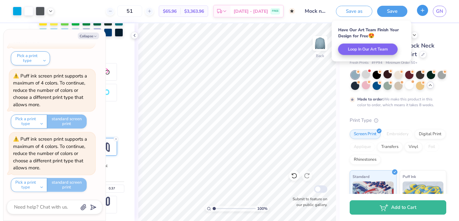
click at [422, 16] on button "button" at bounding box center [422, 10] width 11 height 11
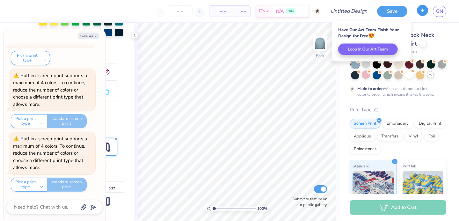
scroll to position [983, 0]
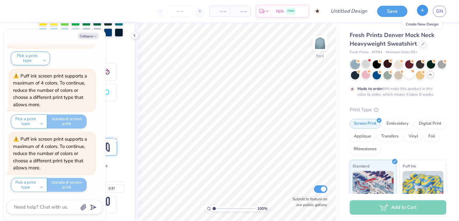
click at [422, 16] on button "button" at bounding box center [422, 10] width 11 height 11
click at [421, 10] on icon "button" at bounding box center [422, 10] width 5 height 5
click at [83, 33] on button "Collapse" at bounding box center [88, 36] width 21 height 7
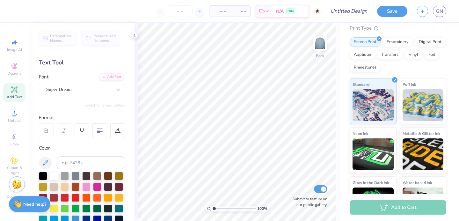
scroll to position [110, 0]
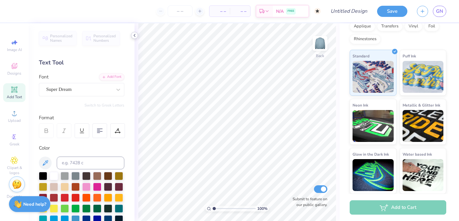
click at [134, 37] on icon at bounding box center [134, 35] width 5 height 5
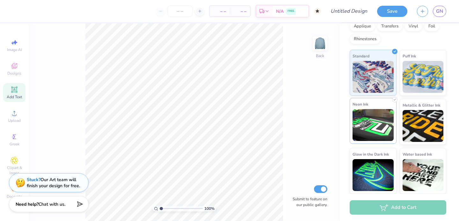
scroll to position [0, 0]
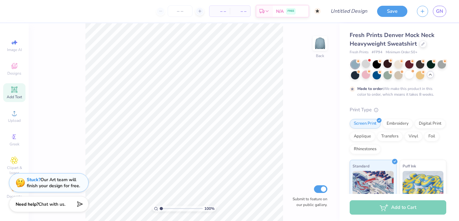
click at [399, 41] on span "Fresh Prints Denver Mock Neck Heavyweight Sweatshirt" at bounding box center [392, 39] width 85 height 16
click at [421, 42] on icon at bounding box center [422, 43] width 3 height 3
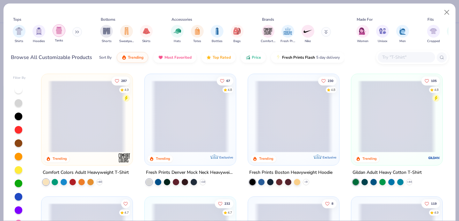
click at [57, 32] on img "filter for Tanks" at bounding box center [58, 30] width 7 height 7
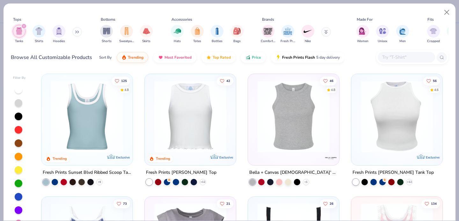
scroll to position [119, 0]
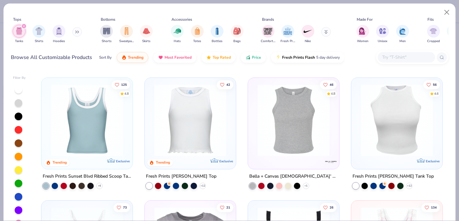
click at [284, 124] on img at bounding box center [293, 120] width 78 height 72
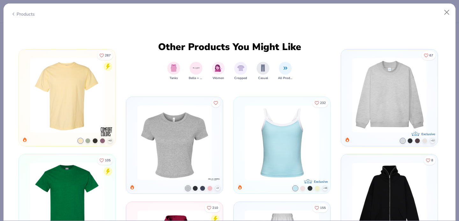
scroll to position [1860, 0]
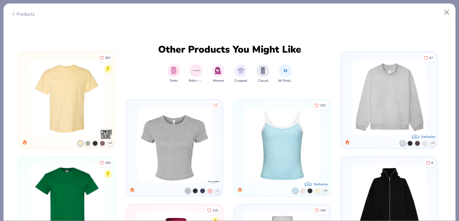
click at [172, 157] on img at bounding box center [174, 145] width 80 height 74
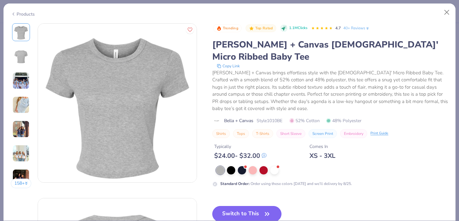
click at [240, 206] on button "Switch to This" at bounding box center [246, 214] width 69 height 16
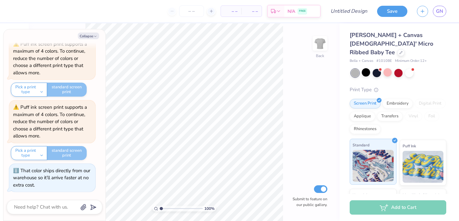
scroll to position [41, 0]
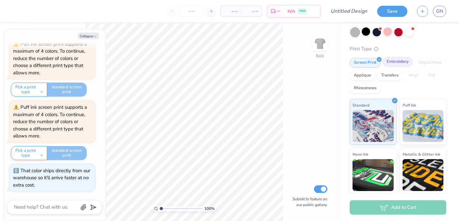
click at [393, 57] on div "Embroidery" at bounding box center [397, 62] width 30 height 10
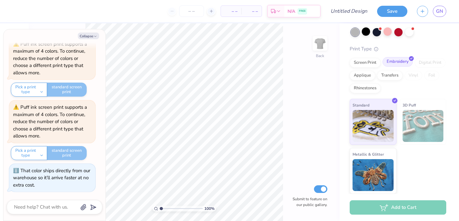
scroll to position [32, 0]
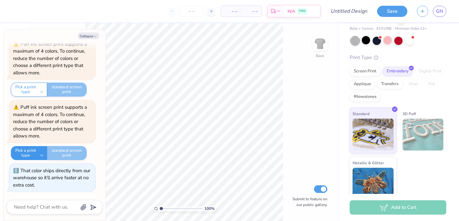
click at [34, 153] on button "Pick a print type" at bounding box center [29, 153] width 36 height 14
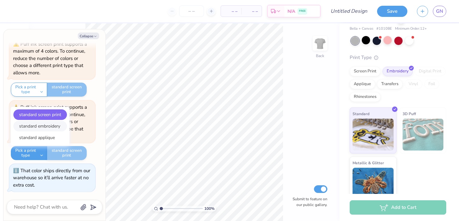
click at [43, 126] on button "standard embroidery" at bounding box center [40, 126] width 54 height 11
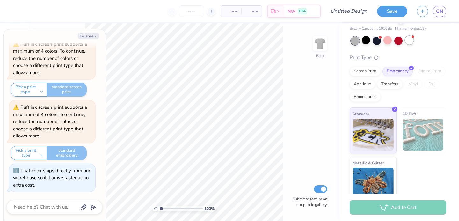
click at [410, 37] on div at bounding box center [398, 41] width 95 height 8
click at [92, 37] on button "Collapse" at bounding box center [88, 36] width 21 height 7
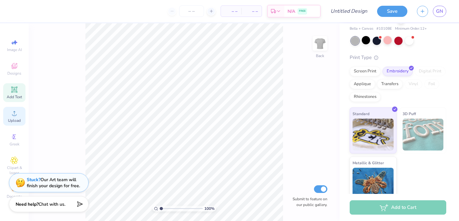
click at [15, 114] on circle at bounding box center [14, 115] width 4 height 4
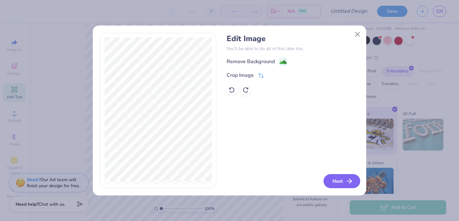
click at [351, 185] on button "Next" at bounding box center [341, 181] width 37 height 14
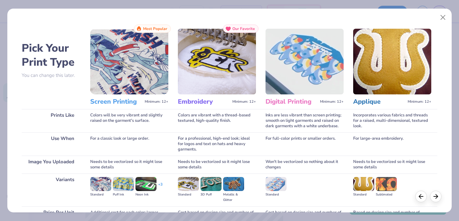
scroll to position [65, 0]
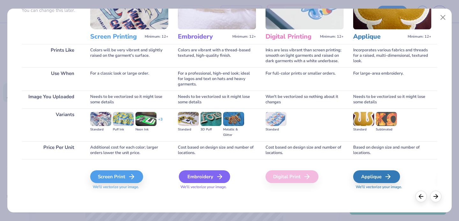
click at [212, 178] on div "Embroidery" at bounding box center [204, 176] width 51 height 13
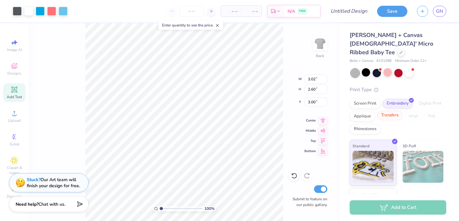
scroll to position [0, 0]
click at [379, 68] on div at bounding box center [376, 72] width 8 height 8
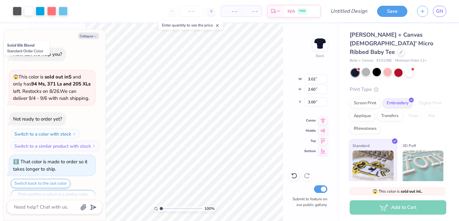
scroll to position [1105, 0]
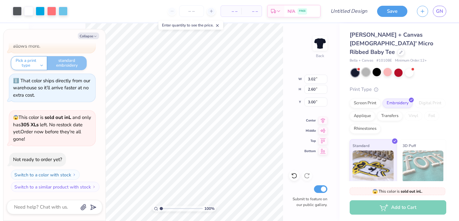
click at [365, 68] on div at bounding box center [366, 72] width 8 height 8
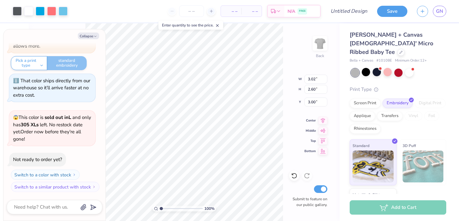
click at [357, 69] on div at bounding box center [355, 73] width 8 height 8
click at [398, 68] on div at bounding box center [398, 72] width 8 height 8
click at [414, 69] on div at bounding box center [398, 73] width 95 height 8
click at [410, 68] on div at bounding box center [409, 72] width 8 height 8
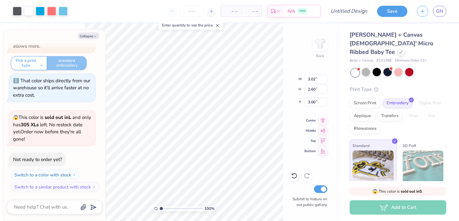
scroll to position [1188, 0]
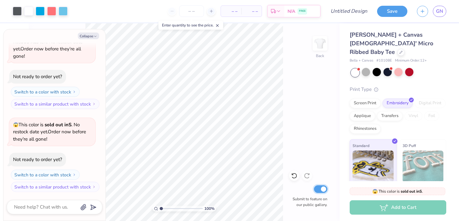
click at [323, 190] on input "Submit to feature on our public gallery." at bounding box center [320, 189] width 13 height 8
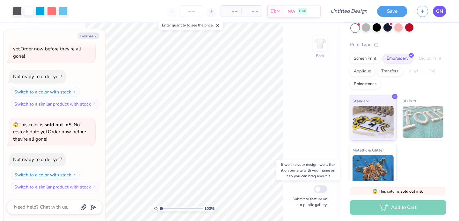
click at [437, 12] on span "GN" at bounding box center [439, 11] width 7 height 7
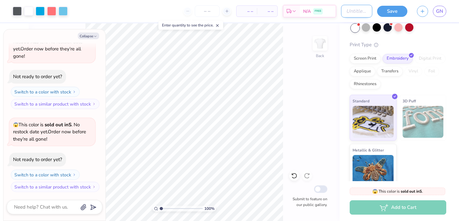
click at [348, 10] on input "Design Title" at bounding box center [356, 11] width 31 height 13
click at [385, 15] on button "Save" at bounding box center [392, 10] width 30 height 11
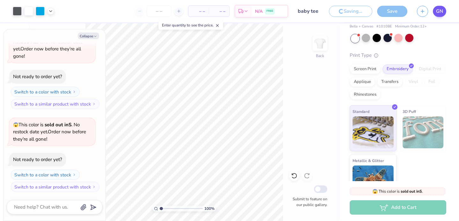
scroll to position [55, 0]
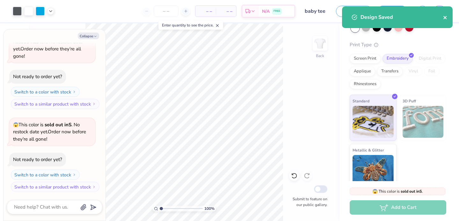
click at [445, 17] on icon "close" at bounding box center [444, 17] width 3 height 3
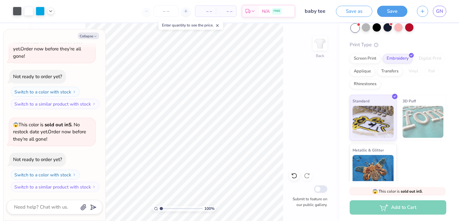
click at [438, 10] on div "Design Saved" at bounding box center [397, 19] width 113 height 29
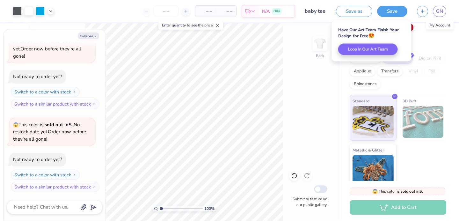
click at [438, 10] on span "GN" at bounding box center [439, 11] width 7 height 7
